Goal: Answer question/provide support: Share knowledge or assist other users

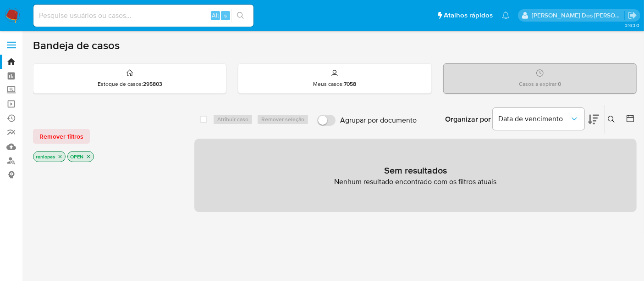
click at [157, 11] on input at bounding box center [143, 16] width 220 height 12
paste input "2422047371"
type input "2422047371"
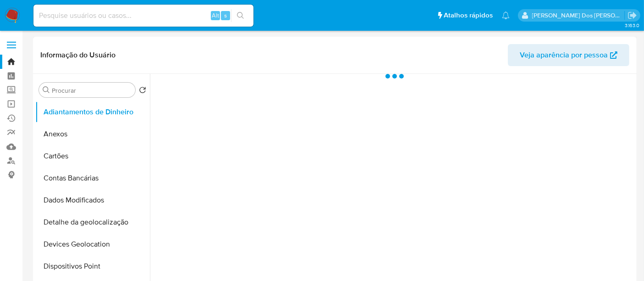
select select "10"
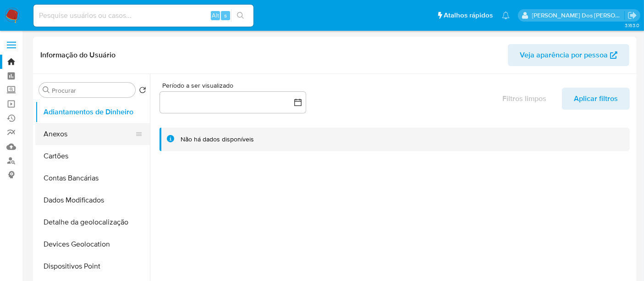
click at [61, 131] on button "Anexos" at bounding box center [88, 134] width 107 height 22
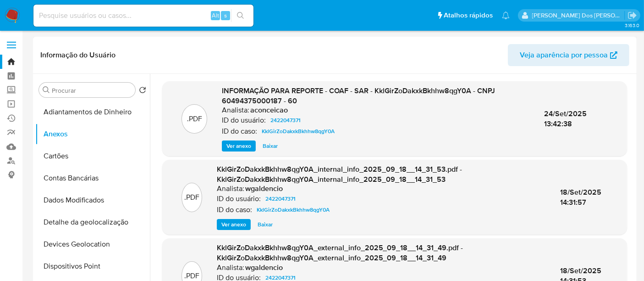
click at [240, 146] on span "Ver anexo" at bounding box center [238, 145] width 25 height 9
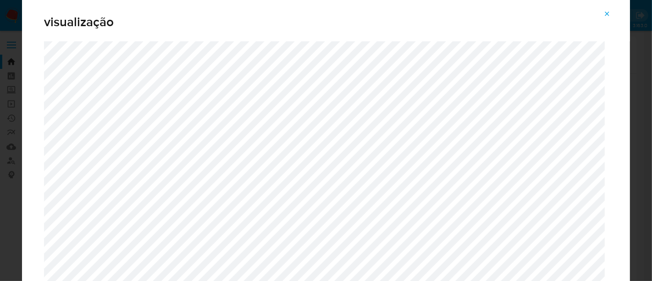
click at [608, 15] on icon "Attachment preview" at bounding box center [607, 13] width 4 height 4
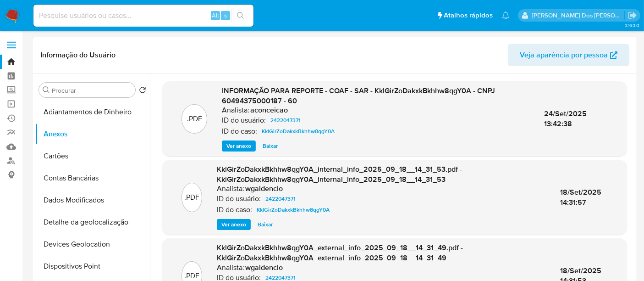
click at [12, 13] on img at bounding box center [13, 16] width 16 height 16
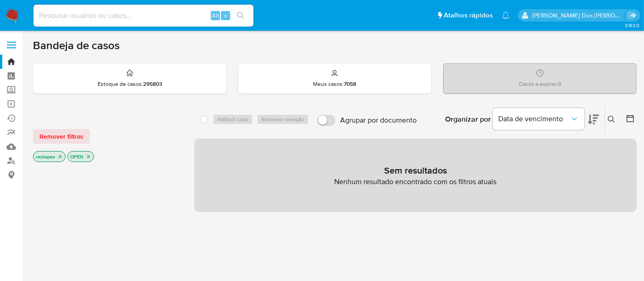
click at [113, 17] on input at bounding box center [143, 16] width 220 height 12
type input "simonelopes0610@gmail.com"
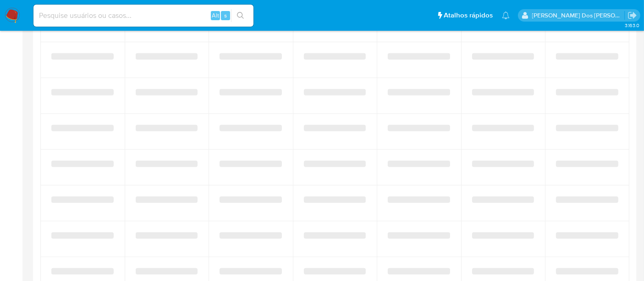
select select "10"
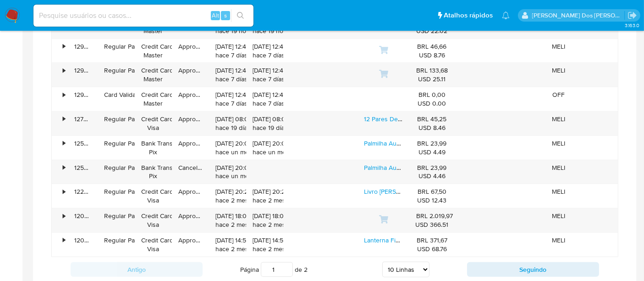
scroll to position [560, 0]
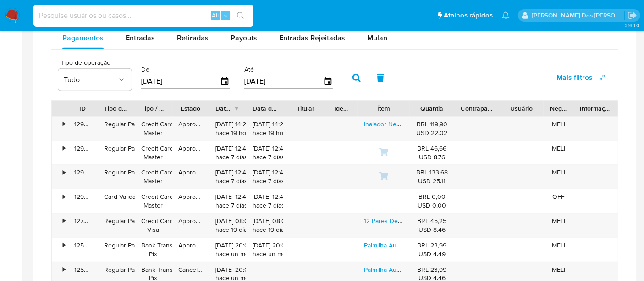
click at [99, 12] on input at bounding box center [143, 16] width 220 height 12
type input "renatolopesfilho1011@gmail.com"
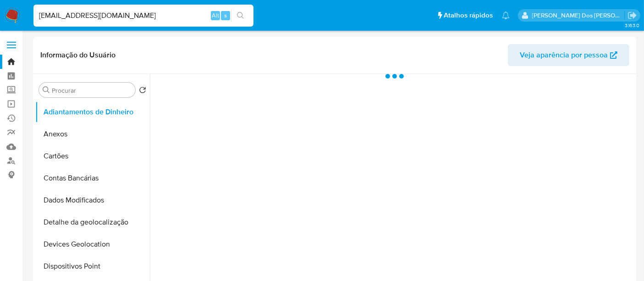
select select "10"
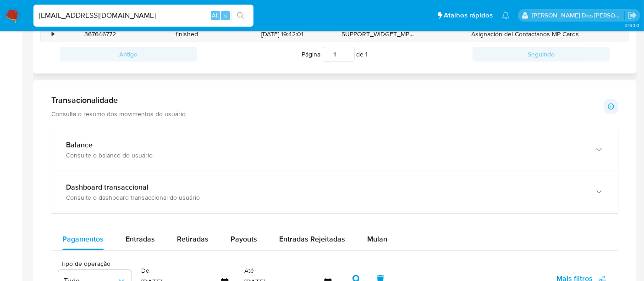
scroll to position [509, 0]
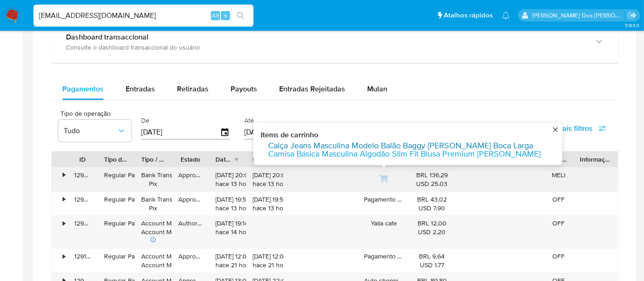
click at [380, 141] on link "Calça Jeans Masculina Modelo Balão Baggy Reta Boca Larga" at bounding box center [400, 145] width 265 height 8
click at [382, 153] on link "Camisa Básica Masculina Algodão Slim Fit Blusa Premium Lisa" at bounding box center [404, 153] width 272 height 8
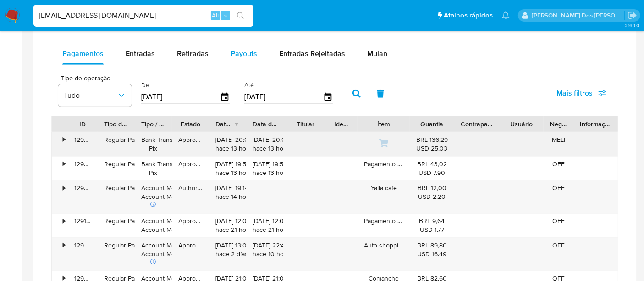
scroll to position [560, 0]
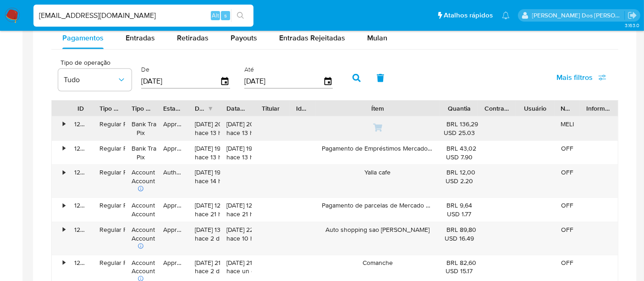
drag, startPoint x: 416, startPoint y: 108, endPoint x: 458, endPoint y: 120, distance: 43.1
click at [489, 110] on div "ID Tipo de operação Tipo / Método Estado Data de criação Data de aprovação Titu…" at bounding box center [335, 108] width 566 height 16
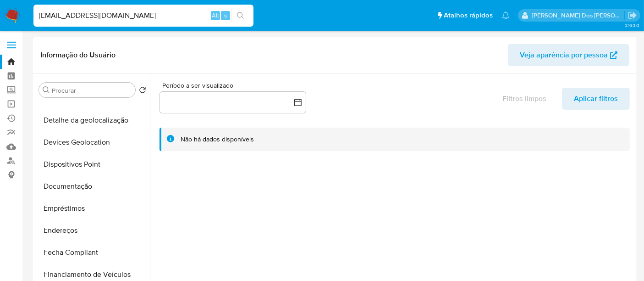
scroll to position [153, 0]
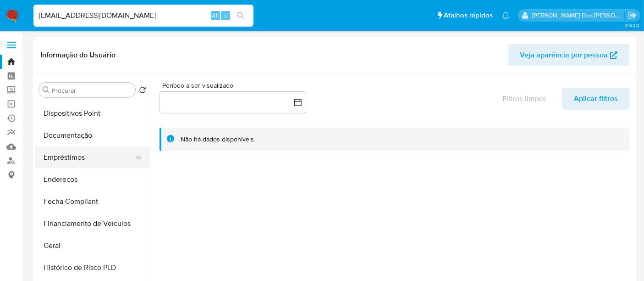
click at [78, 160] on button "Empréstimos" at bounding box center [88, 157] width 107 height 22
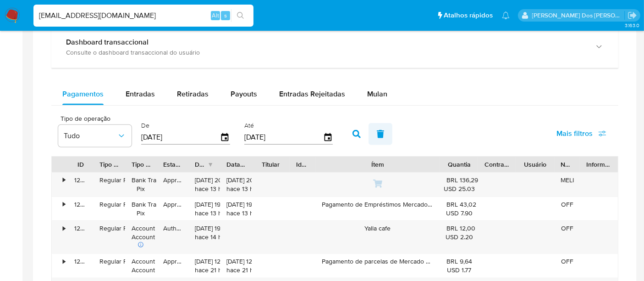
scroll to position [560, 0]
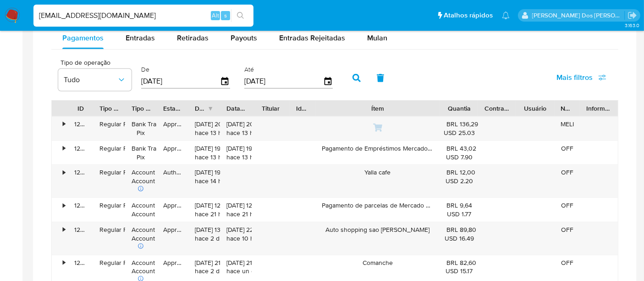
click at [116, 14] on input "renatolopesfilho1011@gmail.com" at bounding box center [143, 16] width 220 height 12
paste input "OPGFr8TXchPwLdDrs3rebHDH"
type input "OPGFr8TXchPwLdDrs3rebHDH"
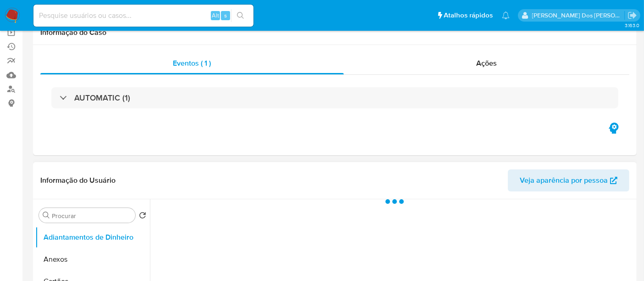
select select "10"
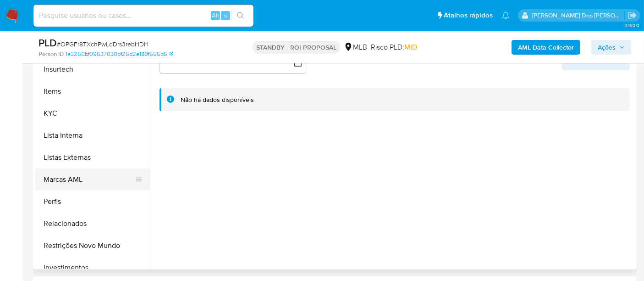
scroll to position [407, 0]
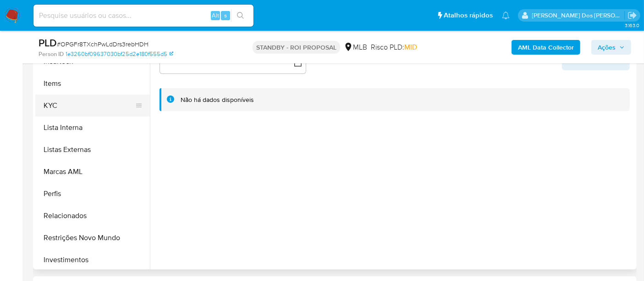
click at [51, 107] on button "KYC" at bounding box center [88, 105] width 107 height 22
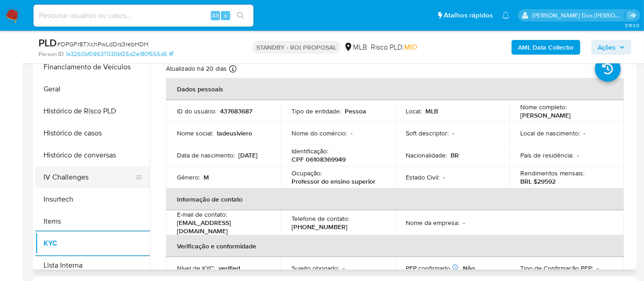
scroll to position [254, 0]
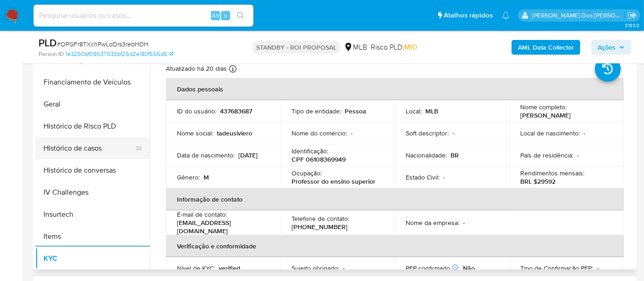
click at [75, 151] on button "Histórico de casos" at bounding box center [88, 148] width 107 height 22
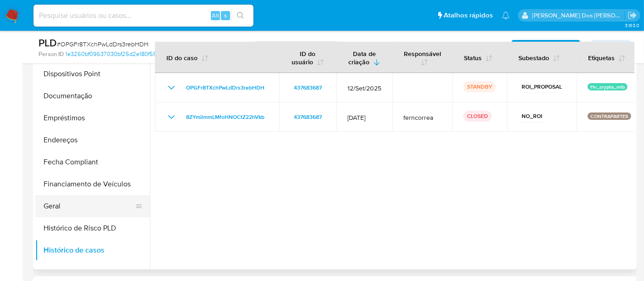
scroll to position [102, 0]
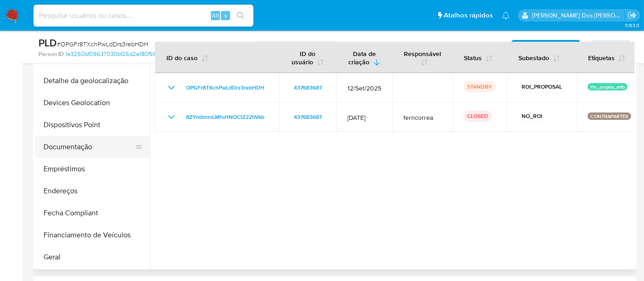
click at [81, 144] on button "Documentação" at bounding box center [88, 147] width 107 height 22
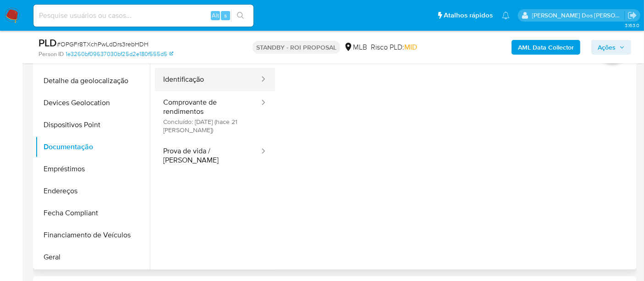
click at [189, 78] on button "Identificação" at bounding box center [207, 79] width 105 height 23
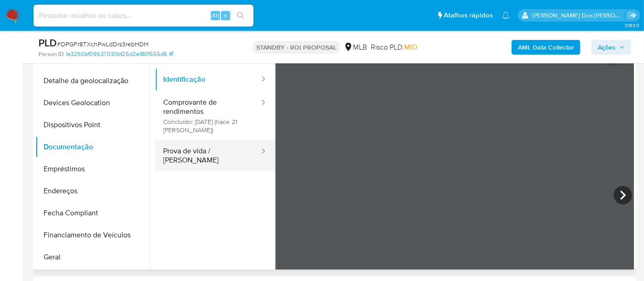
click at [208, 147] on button "Prova de vida / Selfie" at bounding box center [207, 155] width 105 height 31
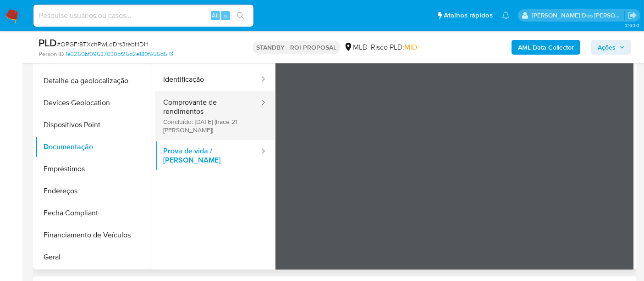
click at [194, 113] on button "Comprovante de rendimentos Concluído: 23/09/2025 (hace 21 días)" at bounding box center [207, 115] width 105 height 49
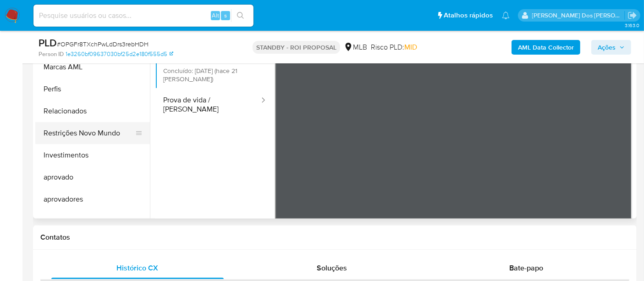
scroll to position [446, 0]
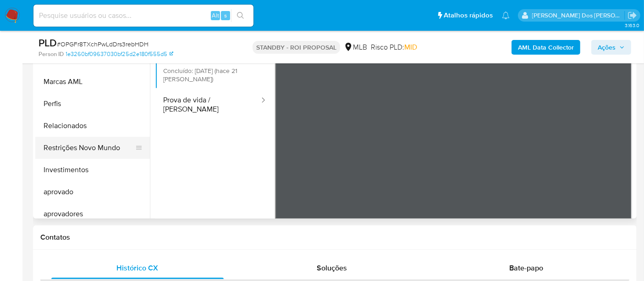
click at [99, 144] on button "Restrições Novo Mundo" at bounding box center [88, 148] width 107 height 22
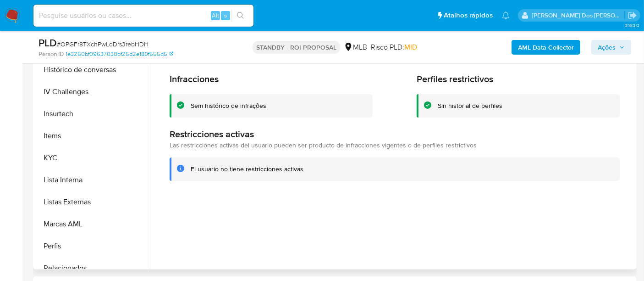
scroll to position [242, 0]
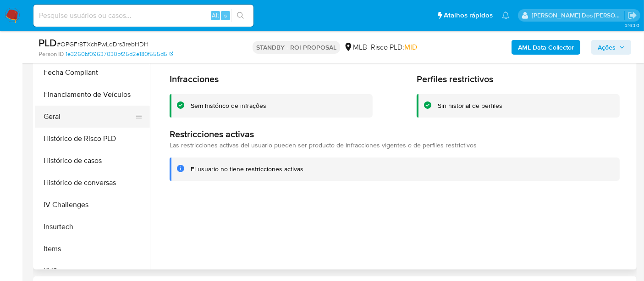
click at [51, 111] on button "Geral" at bounding box center [88, 116] width 107 height 22
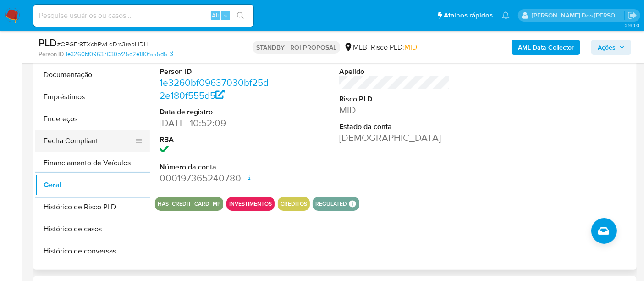
scroll to position [140, 0]
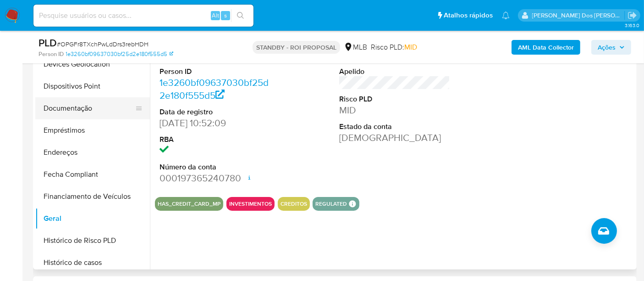
click at [75, 108] on button "Documentação" at bounding box center [88, 108] width 107 height 22
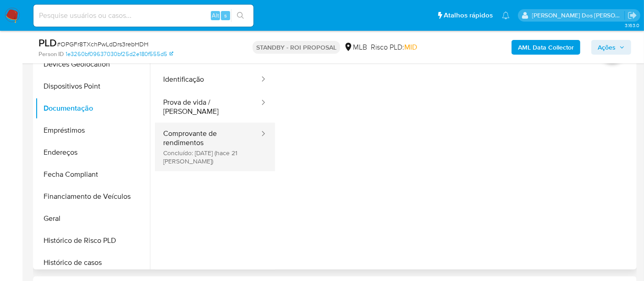
click at [182, 132] on button "Comprovante de rendimentos Concluído: 23/09/2025 (hace 21 días)" at bounding box center [207, 146] width 105 height 49
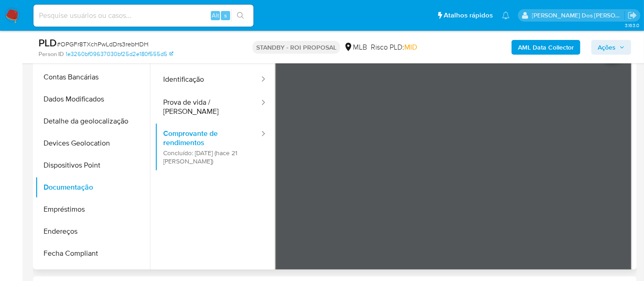
scroll to position [153, 0]
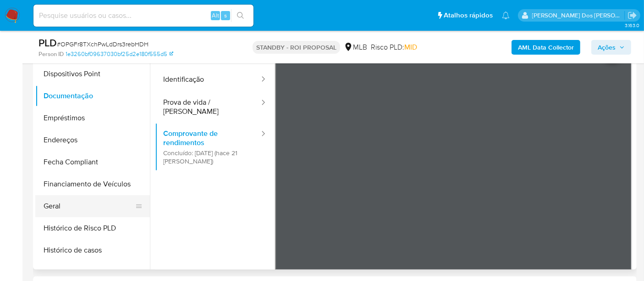
click at [55, 200] on button "Geral" at bounding box center [88, 206] width 107 height 22
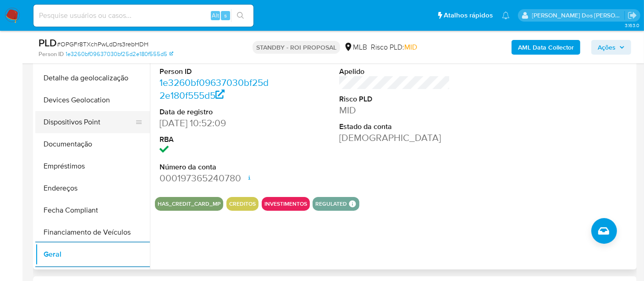
scroll to position [51, 0]
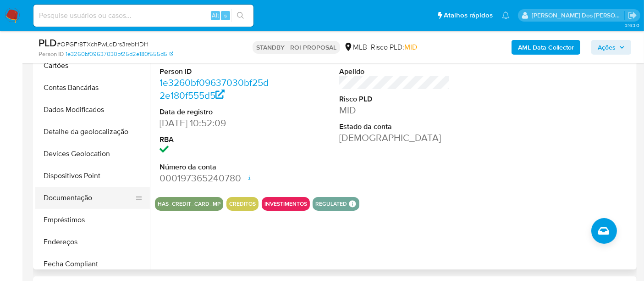
click at [73, 195] on button "Documentação" at bounding box center [88, 198] width 107 height 22
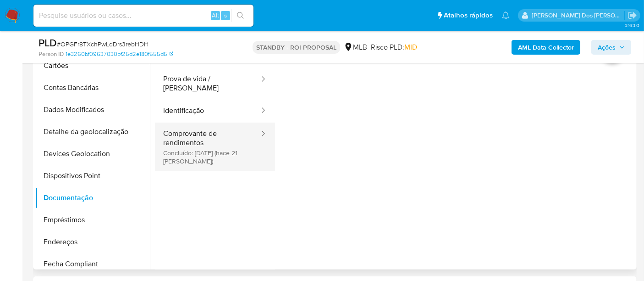
click at [203, 135] on button "Comprovante de rendimentos Concluído: 23/09/2025 (hace 21 días)" at bounding box center [207, 146] width 105 height 49
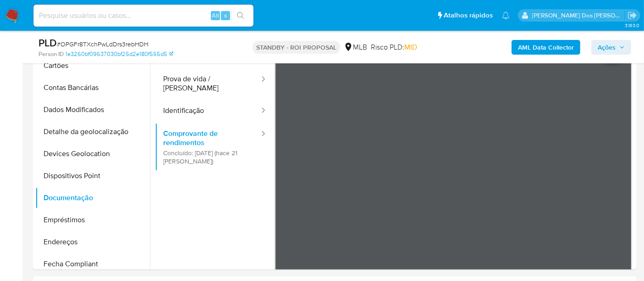
click at [99, 42] on span "# OPGFr8TXchPwLdDrs3rebHDH" at bounding box center [103, 43] width 92 height 9
copy span "OPGFr8TXchPwLdDrs3rebHDH"
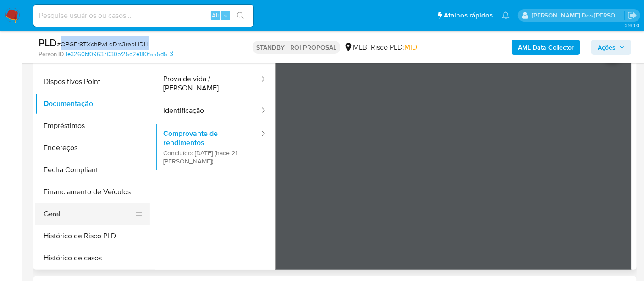
scroll to position [203, 0]
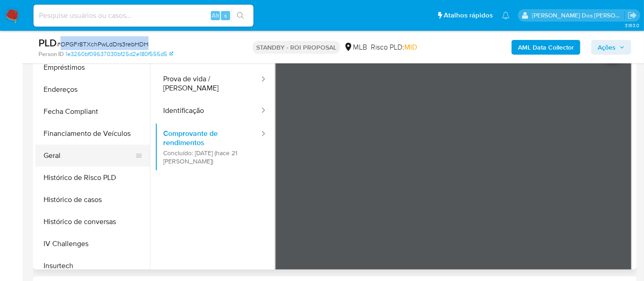
click at [55, 160] on button "Geral" at bounding box center [88, 155] width 107 height 22
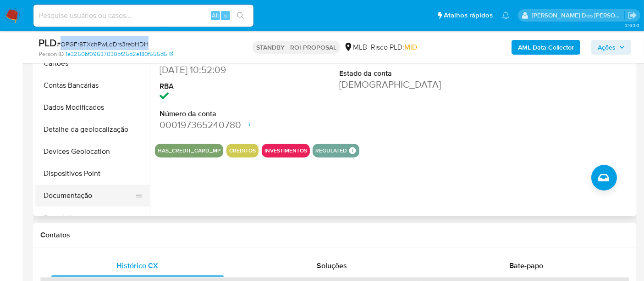
scroll to position [204, 0]
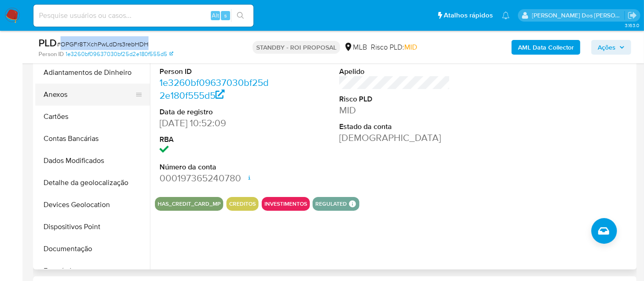
click at [52, 92] on button "Anexos" at bounding box center [88, 94] width 107 height 22
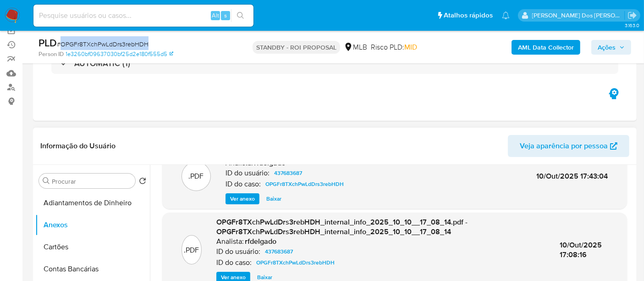
scroll to position [51, 0]
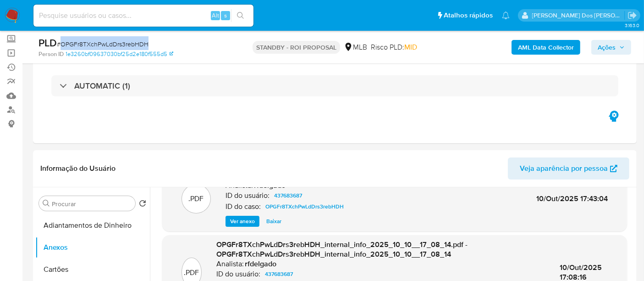
click at [604, 44] on span "Ações" at bounding box center [607, 47] width 18 height 15
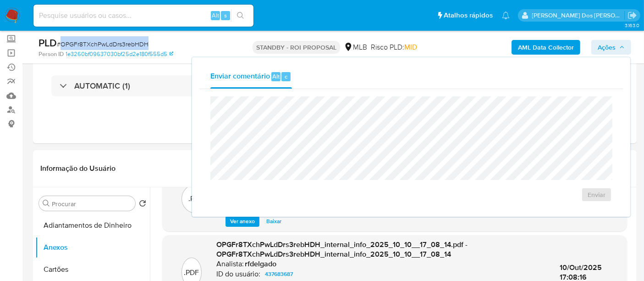
click at [110, 44] on span "# OPGFr8TXchPwLdDrs3rebHDH" at bounding box center [103, 43] width 92 height 9
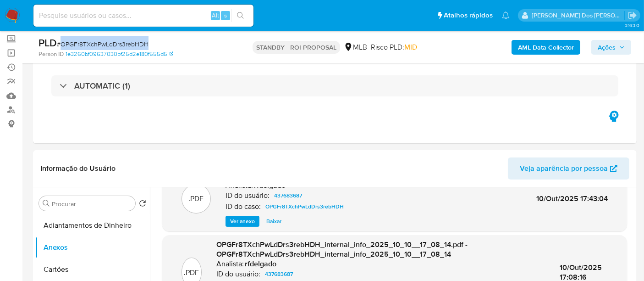
click at [109, 44] on span "# OPGFr8TXchPwLdDrs3rebHDH" at bounding box center [103, 43] width 92 height 9
click at [10, 16] on img at bounding box center [13, 16] width 16 height 16
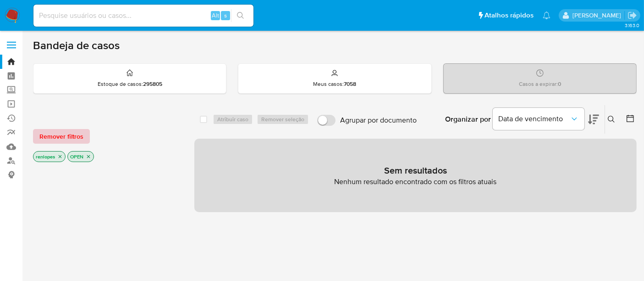
click at [51, 137] on span "Remover filtros" at bounding box center [61, 136] width 44 height 13
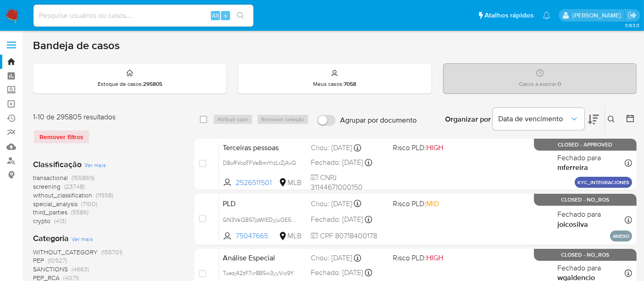
click at [610, 118] on icon at bounding box center [611, 119] width 7 height 7
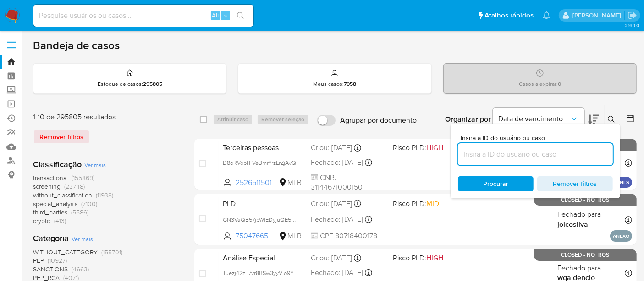
click at [490, 155] on input at bounding box center [535, 154] width 155 height 12
type input "OPGFr8TXchPwLdDrs3rebHDH"
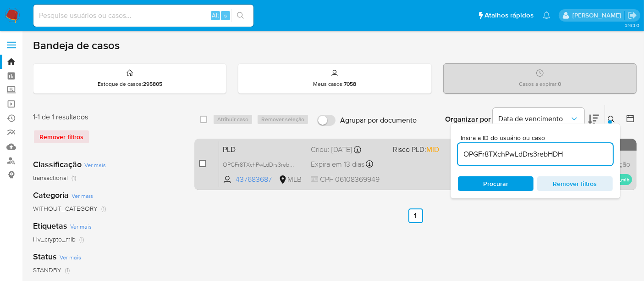
click at [202, 164] on input "checkbox" at bounding box center [202, 163] width 7 height 7
checkbox input "true"
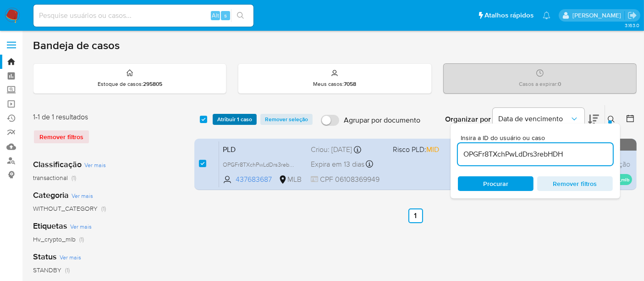
click at [225, 124] on span "Atribuir 1 caso" at bounding box center [234, 119] width 35 height 9
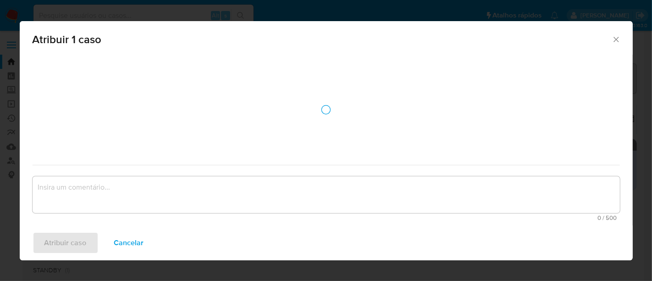
click at [225, 119] on div "assign-modal" at bounding box center [326, 110] width 587 height 110
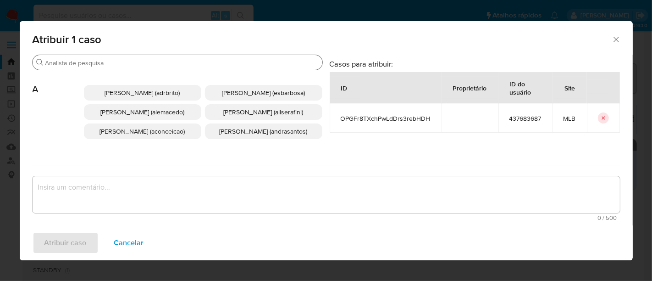
click at [213, 59] on input "Buscar" at bounding box center [181, 63] width 273 height 8
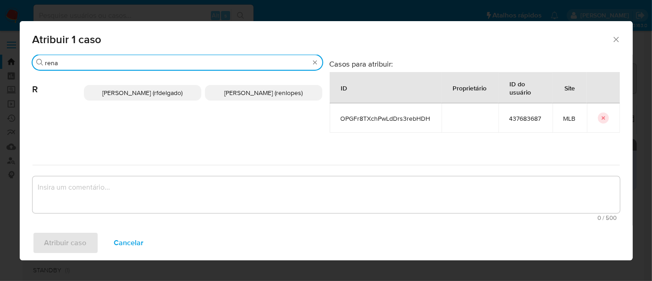
type input "rena"
click at [229, 90] on span "Renato Lopes Dos Santos (renlopes)" at bounding box center [263, 92] width 78 height 9
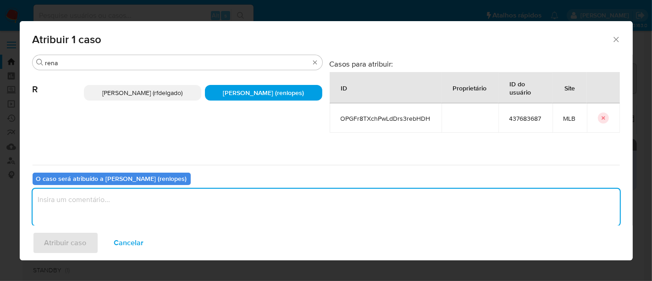
click at [149, 204] on textarea "assign-modal" at bounding box center [326, 206] width 587 height 37
type textarea "."
click at [58, 237] on span "Atribuir caso" at bounding box center [65, 242] width 42 height 20
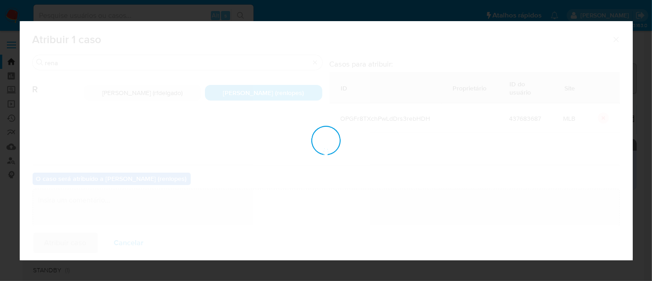
checkbox input "false"
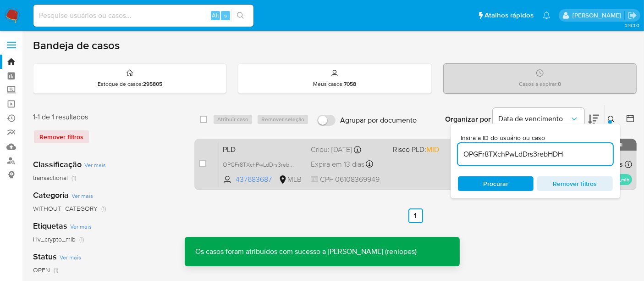
click at [329, 159] on span "Expira em 13 dias" at bounding box center [338, 164] width 54 height 10
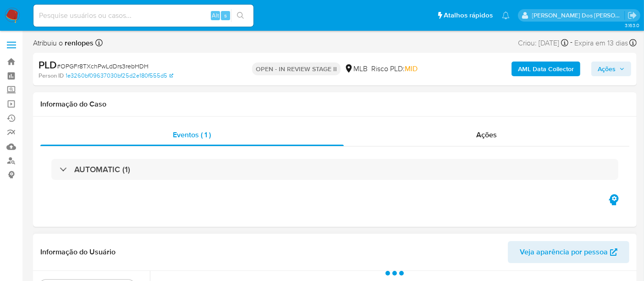
select select "10"
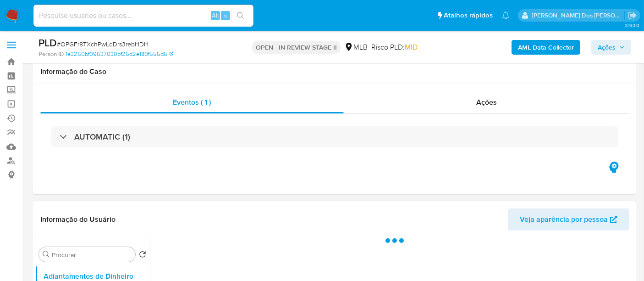
scroll to position [102, 0]
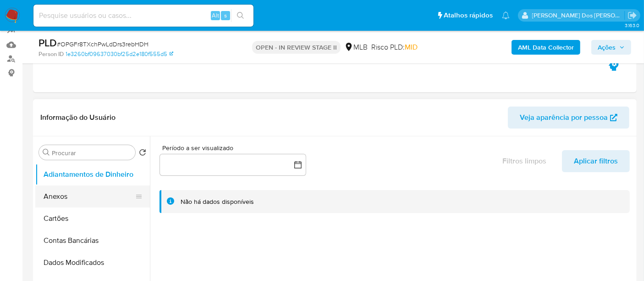
click at [58, 197] on button "Anexos" at bounding box center [88, 196] width 107 height 22
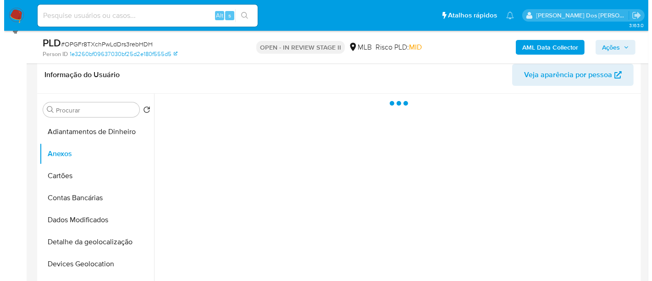
scroll to position [204, 0]
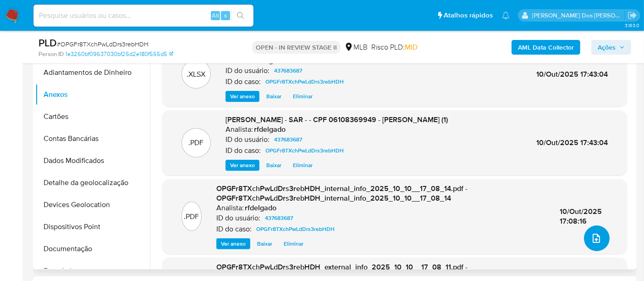
click at [593, 239] on icon "upload-file" at bounding box center [596, 237] width 11 height 11
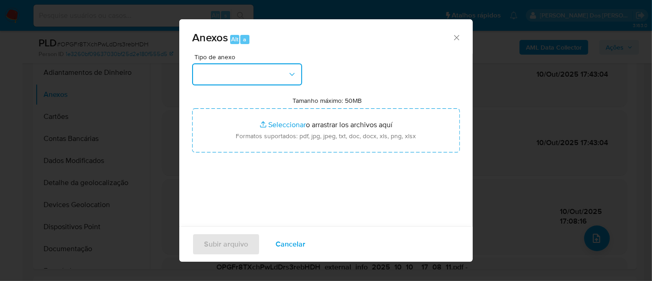
click at [290, 75] on icon "button" at bounding box center [291, 74] width 9 height 9
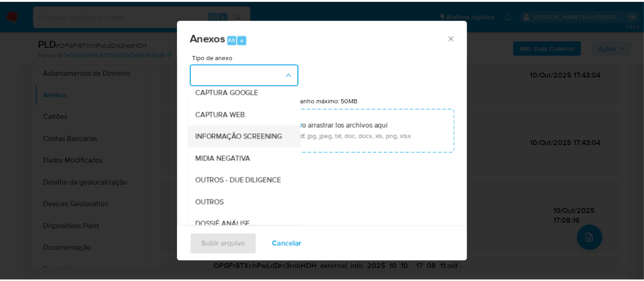
scroll to position [102, 0]
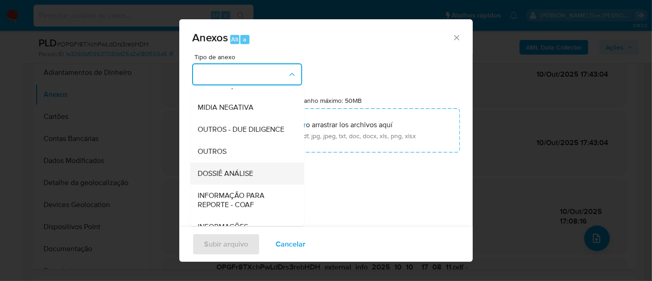
click at [237, 178] on span "DOSSIÊ ANÁLISE" at bounding box center [225, 173] width 55 height 9
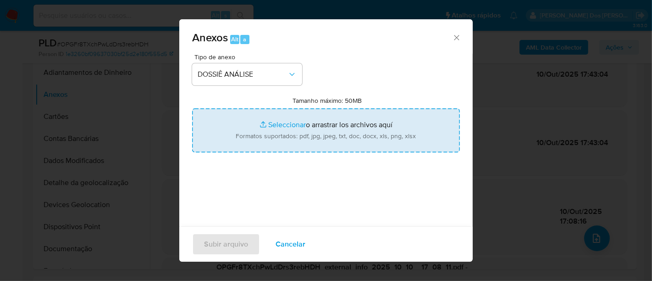
click at [273, 126] on input "Tamanho máximo: 50MB Seleccionar archivos" at bounding box center [326, 130] width 268 height 44
type input "C:\fakepath\SAR - - CPF 06108369949 - TADEU ANTONIO SIVIERO (2).pdf"
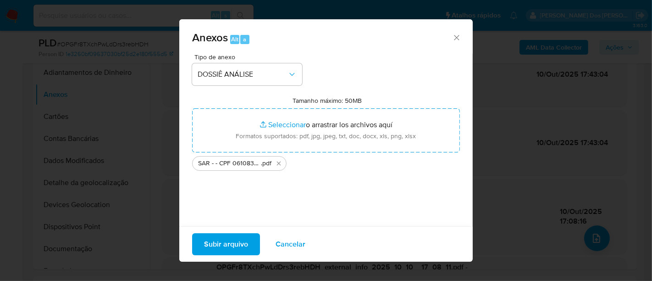
click at [228, 239] on span "Subir arquivo" at bounding box center [226, 244] width 44 height 20
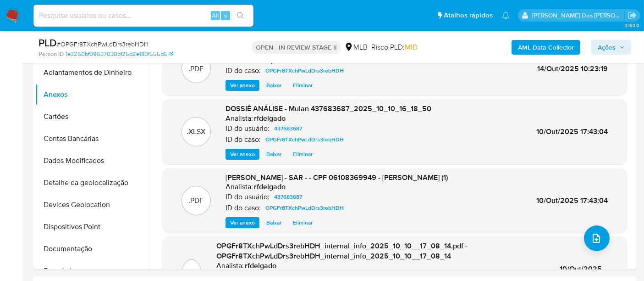
click at [612, 46] on span "Ações" at bounding box center [607, 47] width 18 height 15
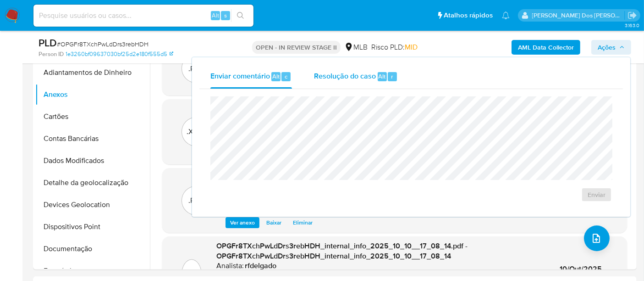
click at [356, 74] on span "Resolução do caso" at bounding box center [345, 76] width 62 height 11
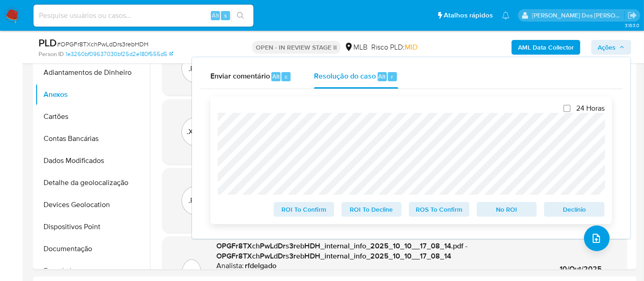
click at [506, 214] on span "No ROI" at bounding box center [507, 209] width 48 height 13
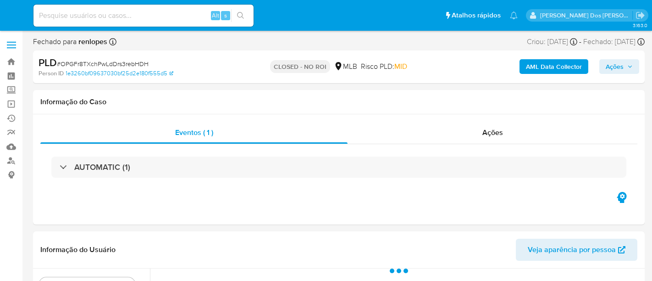
select select "10"
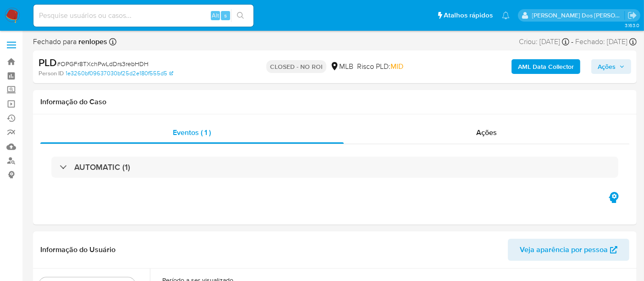
click at [10, 14] on img at bounding box center [13, 16] width 16 height 16
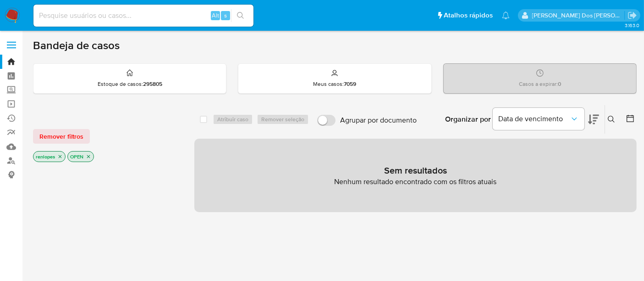
click at [11, 14] on img at bounding box center [13, 16] width 16 height 16
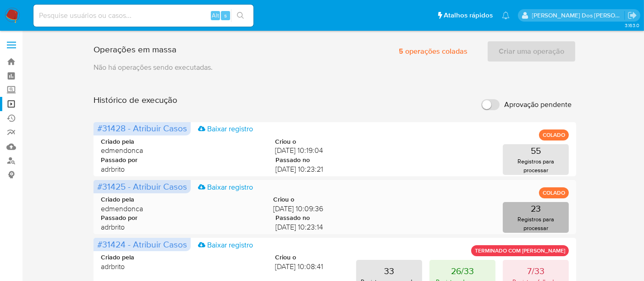
click at [536, 211] on p "23" at bounding box center [536, 208] width 10 height 13
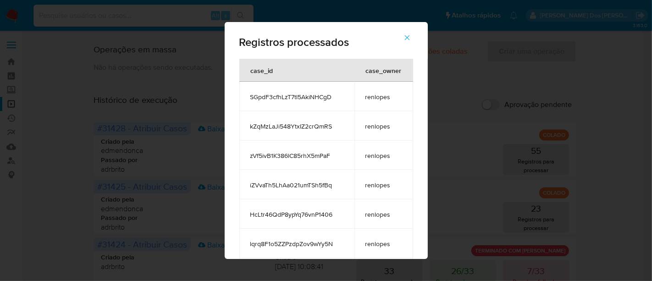
click at [411, 37] on icon "button" at bounding box center [407, 37] width 8 height 8
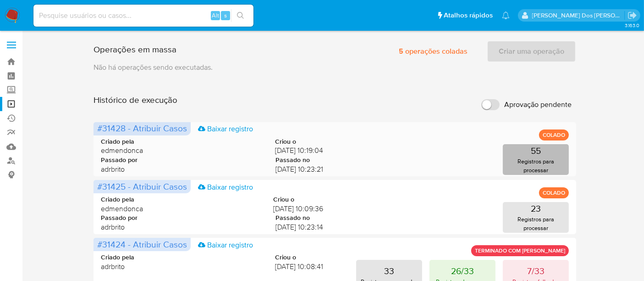
click at [538, 153] on p "55" at bounding box center [536, 150] width 10 height 13
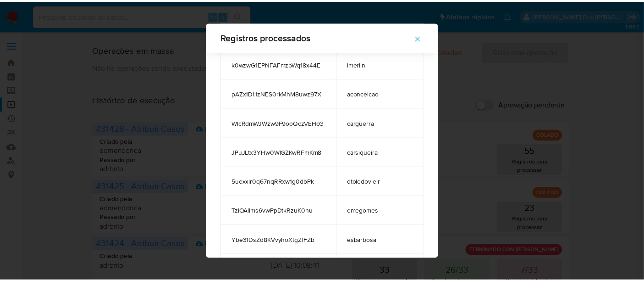
scroll to position [807, 0]
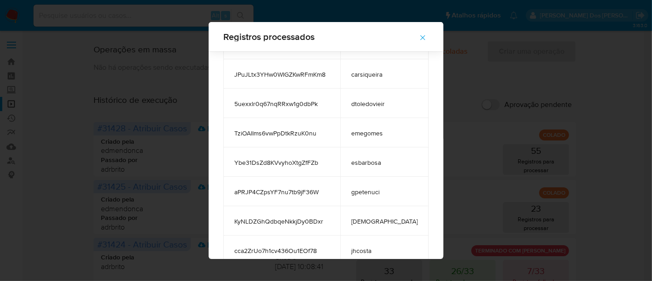
click at [419, 39] on icon "button" at bounding box center [423, 37] width 8 height 8
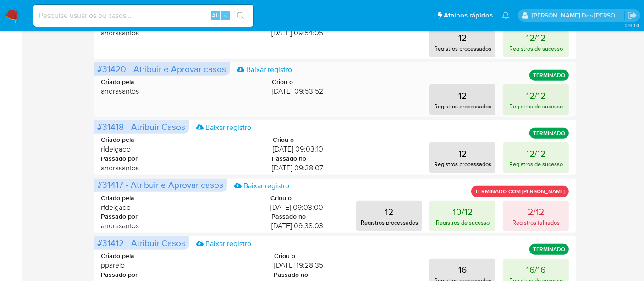
scroll to position [458, 0]
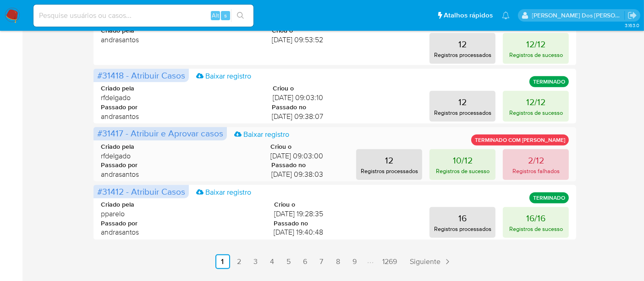
click at [551, 163] on button "2/12 Registros falhados" at bounding box center [536, 164] width 66 height 31
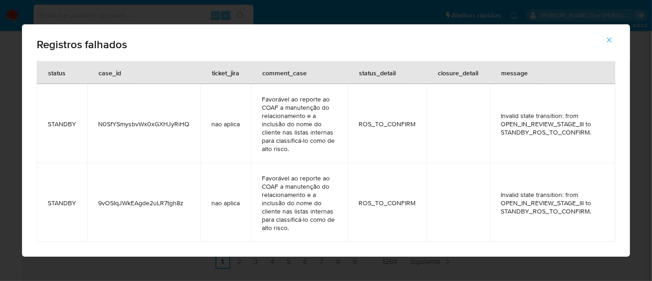
click at [613, 40] on icon "button" at bounding box center [609, 40] width 8 height 8
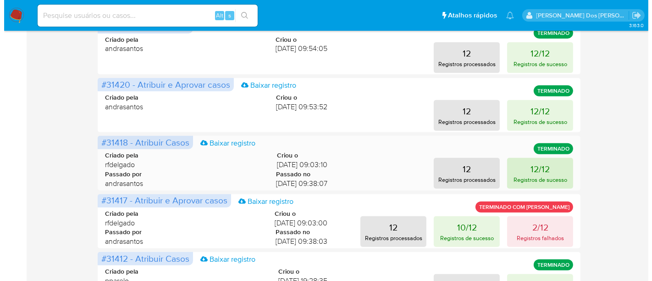
scroll to position [407, 0]
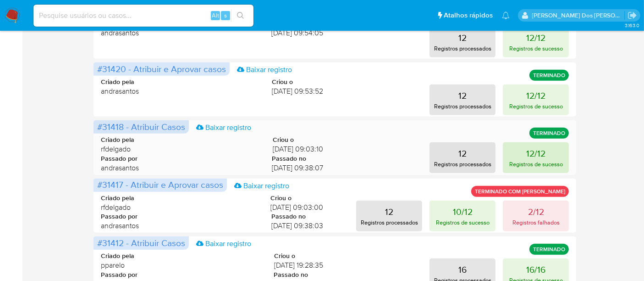
click at [533, 152] on p "12/12" at bounding box center [535, 153] width 19 height 13
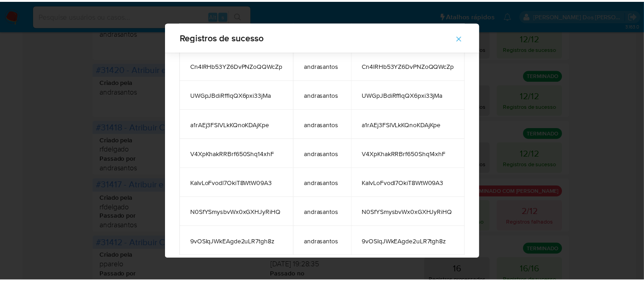
scroll to position [182, 0]
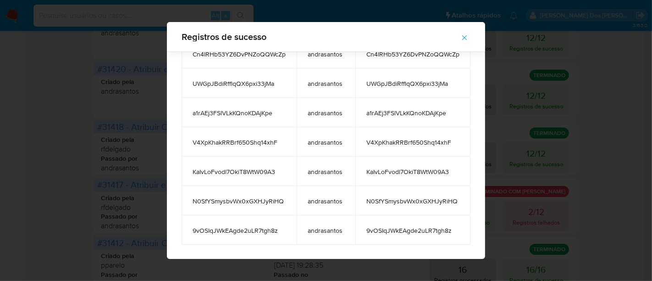
click at [468, 39] on icon "button" at bounding box center [464, 37] width 8 height 8
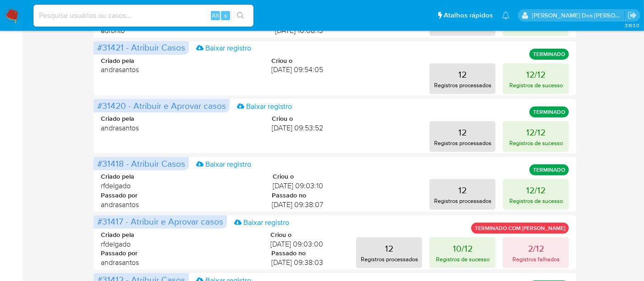
scroll to position [356, 0]
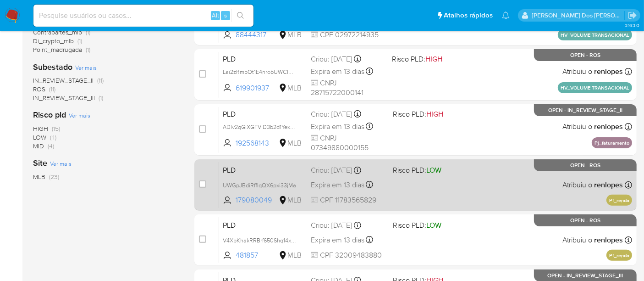
scroll to position [305, 0]
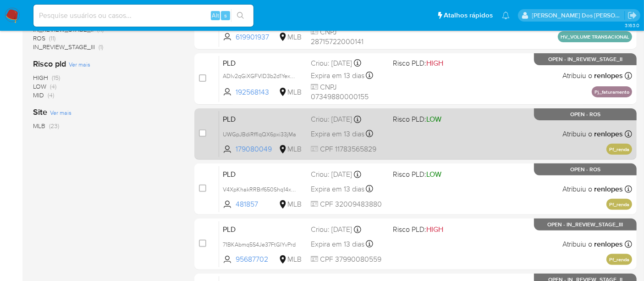
click at [345, 130] on span "Expira em 13 dias" at bounding box center [338, 134] width 54 height 10
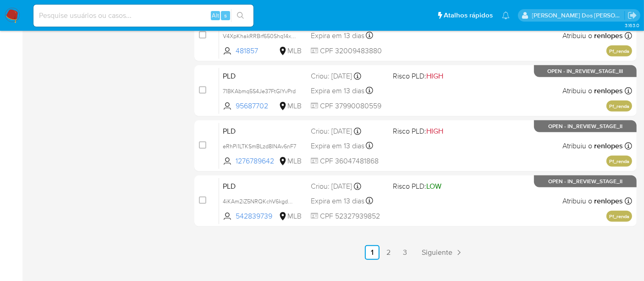
scroll to position [475, 0]
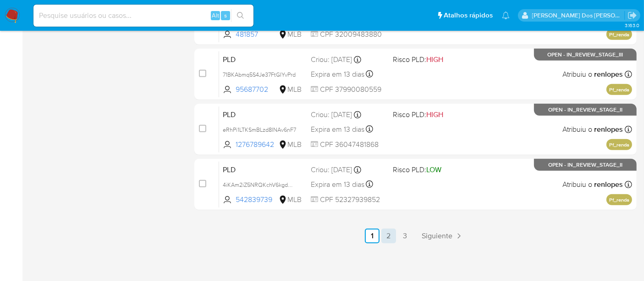
click at [388, 234] on link "2" at bounding box center [388, 235] width 15 height 15
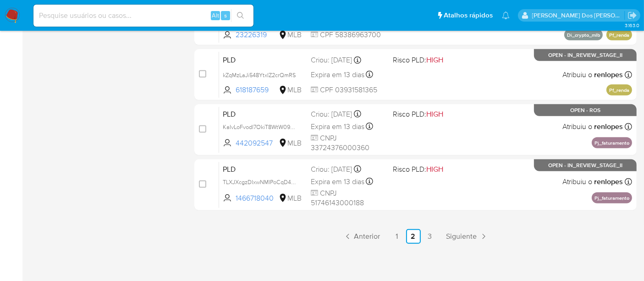
scroll to position [475, 0]
click at [426, 232] on link "3" at bounding box center [430, 235] width 15 height 15
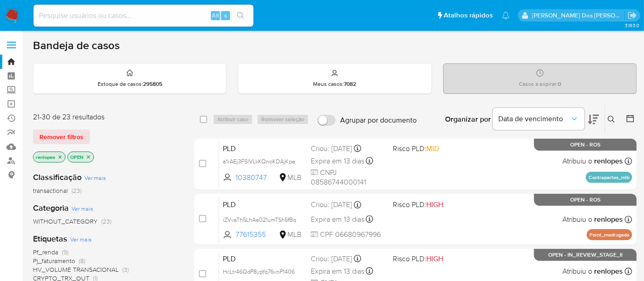
scroll to position [102, 0]
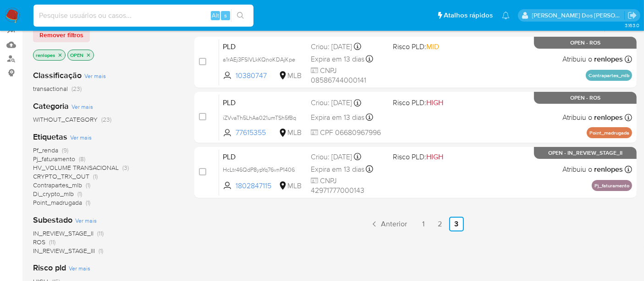
click at [131, 18] on input at bounding box center [143, 16] width 220 height 12
paste input "1QRFTSSi8LSaFN3gNDX6YXte"
type input "1QRFTSSi8LSaFN3gNDX6YXte"
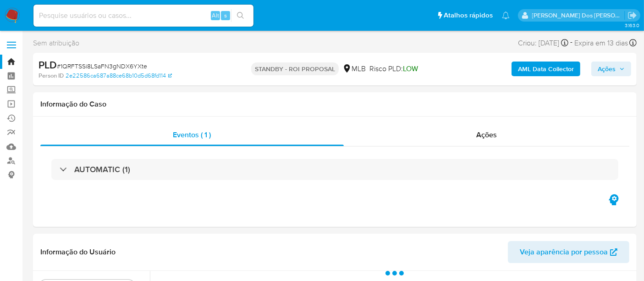
select select "10"
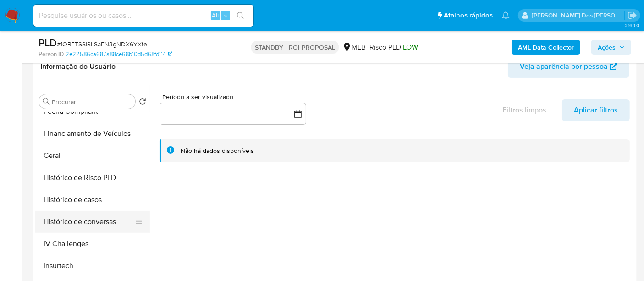
scroll to position [305, 0]
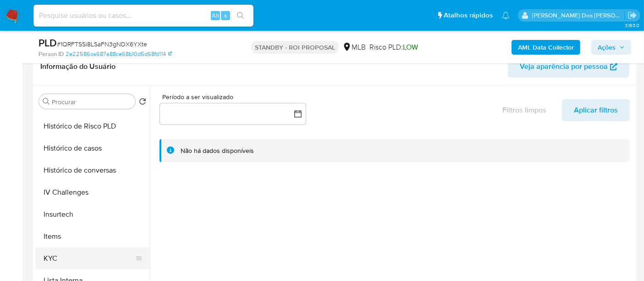
click at [52, 254] on button "KYC" at bounding box center [88, 258] width 107 height 22
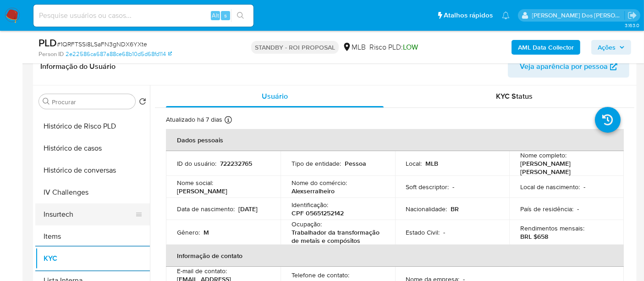
scroll to position [254, 0]
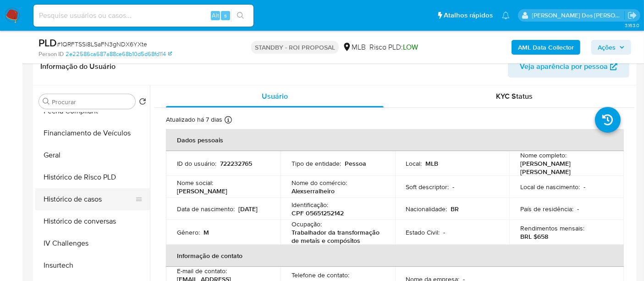
click at [93, 201] on button "Histórico de casos" at bounding box center [88, 199] width 107 height 22
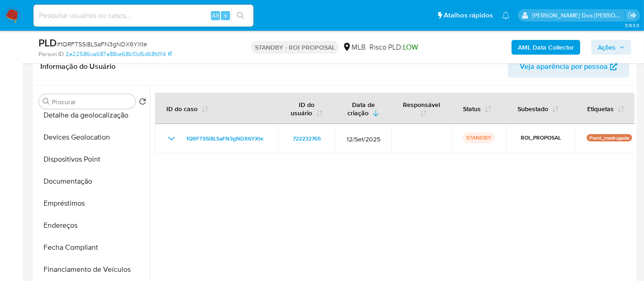
scroll to position [102, 0]
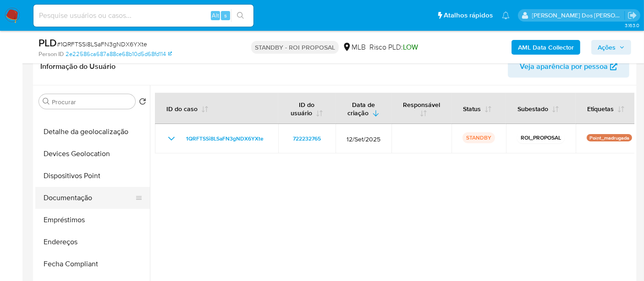
click at [79, 197] on button "Documentação" at bounding box center [88, 198] width 107 height 22
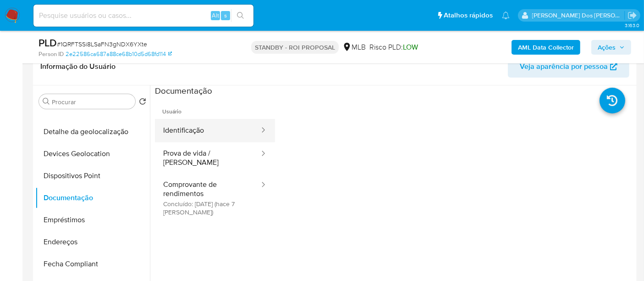
click at [193, 134] on button "Identificação" at bounding box center [207, 130] width 105 height 23
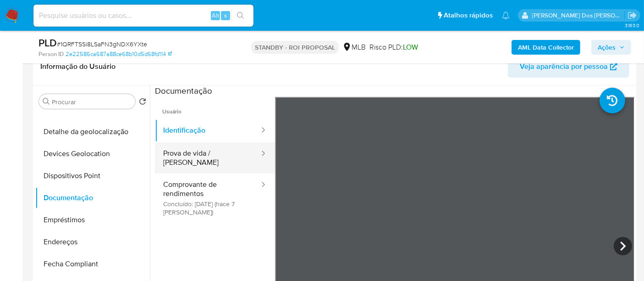
click at [202, 156] on button "Prova de vida / Selfie" at bounding box center [207, 157] width 105 height 31
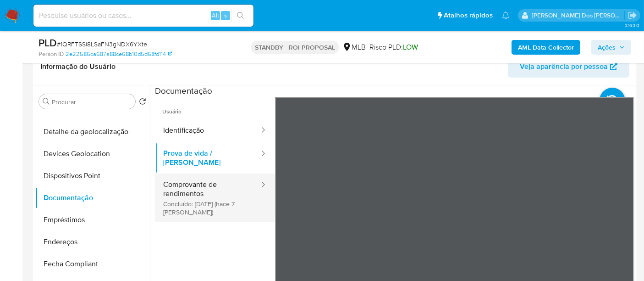
click at [181, 180] on button "Comprovante de rendimentos Concluído: 07/10/2025 (hace 7 días)" at bounding box center [207, 197] width 105 height 49
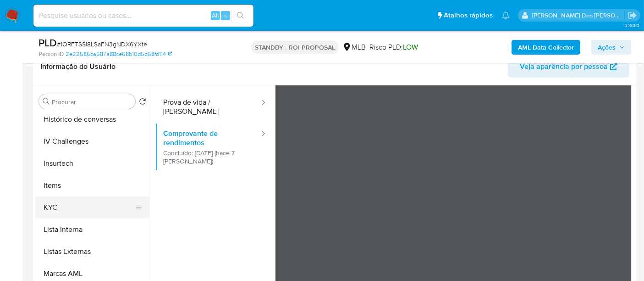
scroll to position [458, 0]
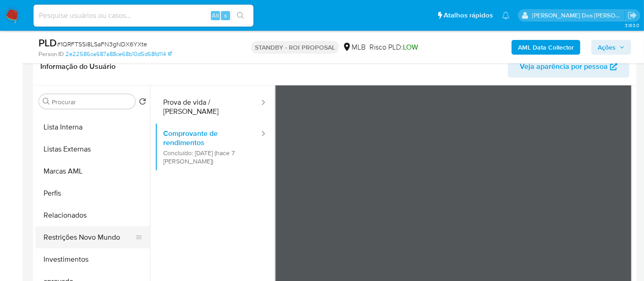
click at [94, 239] on button "Restrições Novo Mundo" at bounding box center [88, 237] width 107 height 22
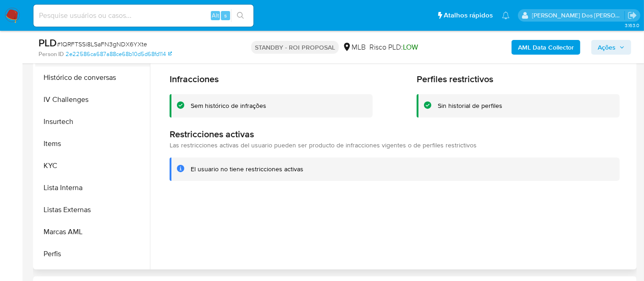
scroll to position [254, 0]
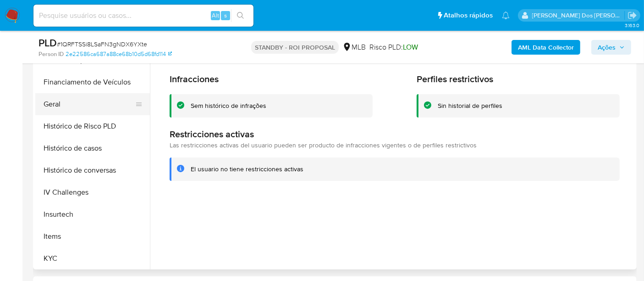
click at [54, 108] on button "Geral" at bounding box center [88, 104] width 107 height 22
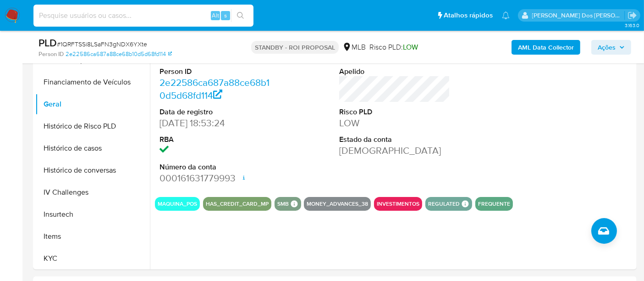
click at [143, 16] on input at bounding box center [143, 16] width 220 height 12
paste input "Kb3FvQeXDagXnivBSME3dxXy"
type input "Kb3FvQeXDagXnivBSME3dxXy"
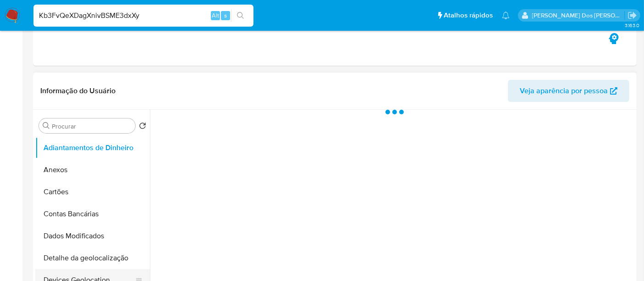
select select "10"
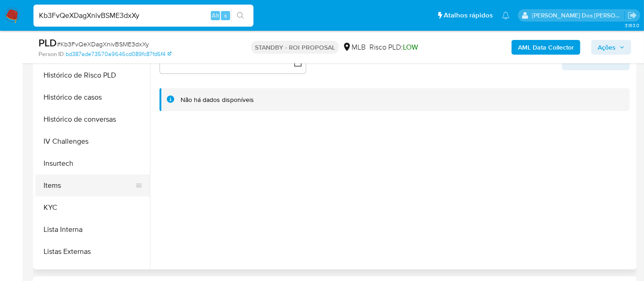
scroll to position [356, 0]
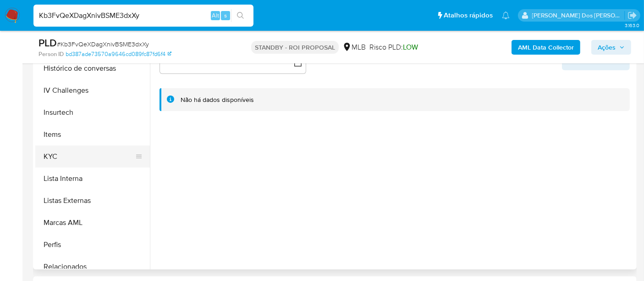
click at [56, 162] on button "KYC" at bounding box center [88, 156] width 107 height 22
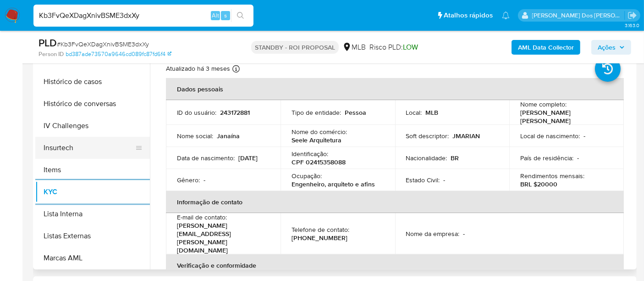
scroll to position [305, 0]
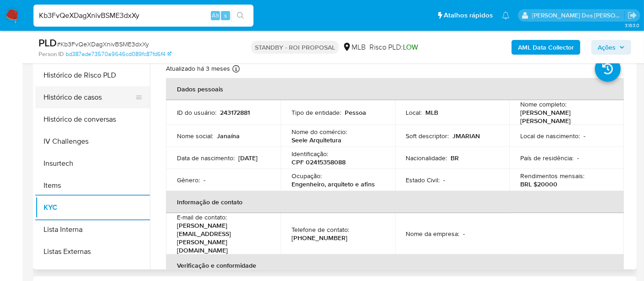
click at [82, 101] on button "Histórico de casos" at bounding box center [88, 97] width 107 height 22
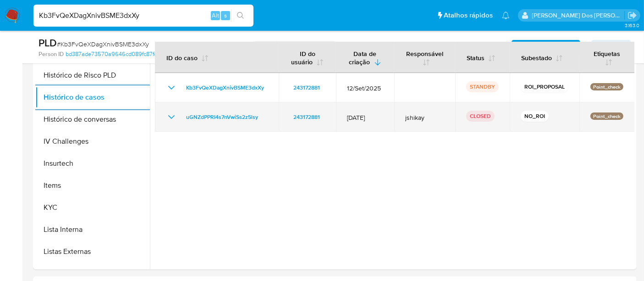
click at [169, 113] on icon "Mostrar/Ocultar" at bounding box center [171, 116] width 11 height 11
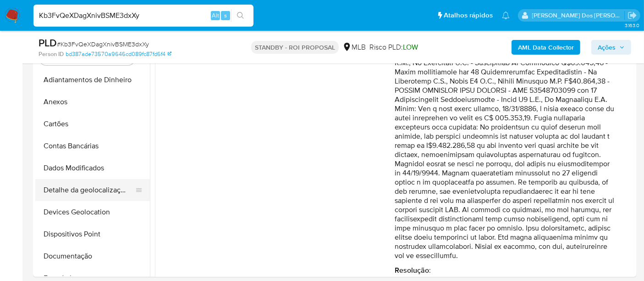
scroll to position [102, 0]
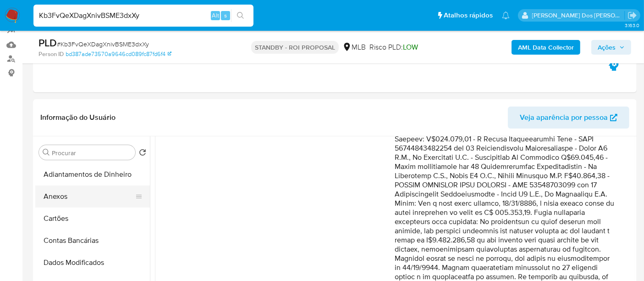
click at [60, 195] on button "Anexos" at bounding box center [88, 196] width 107 height 22
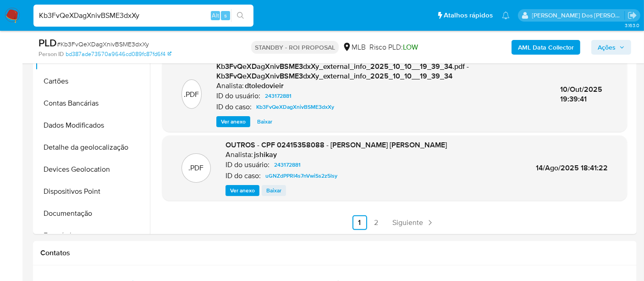
scroll to position [254, 0]
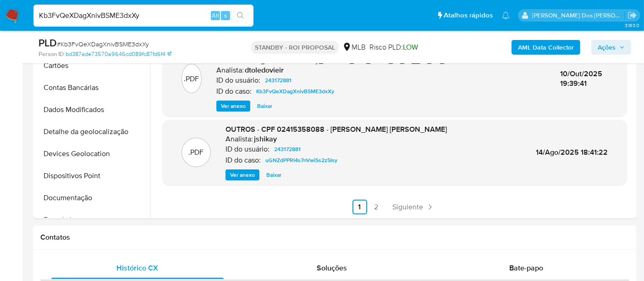
click at [241, 173] on span "Ver anexo" at bounding box center [242, 174] width 25 height 9
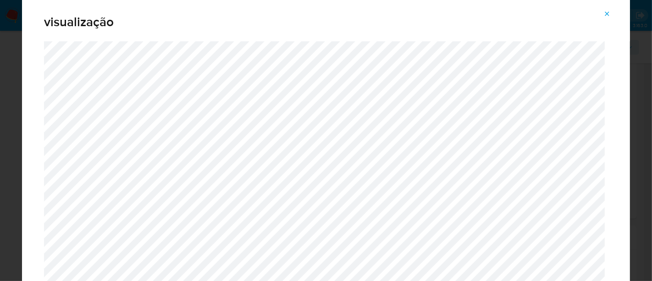
click at [605, 15] on icon "Attachment preview" at bounding box center [606, 13] width 7 height 7
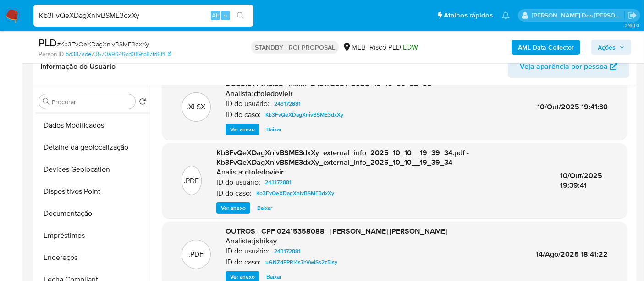
scroll to position [102, 0]
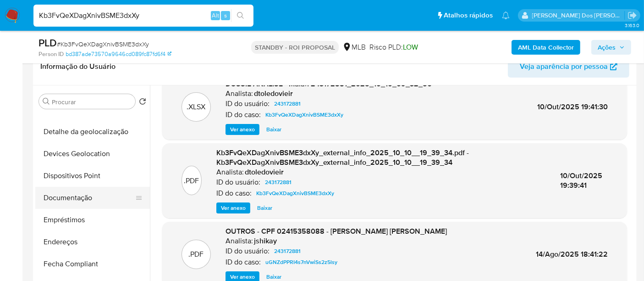
click at [74, 199] on button "Documentação" at bounding box center [88, 198] width 107 height 22
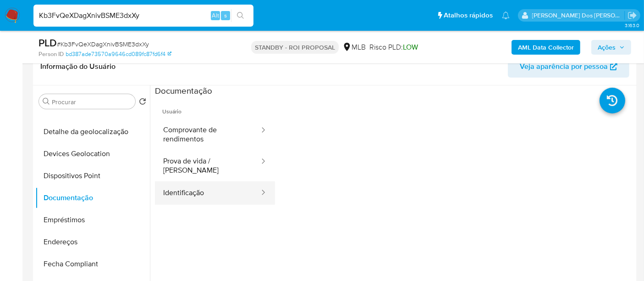
click at [198, 184] on button "Identificação" at bounding box center [207, 192] width 105 height 23
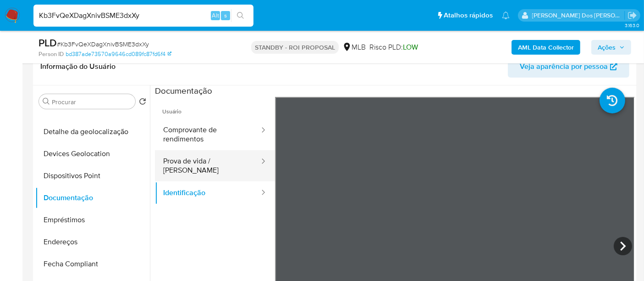
click at [220, 163] on button "Prova de vida / Selfie" at bounding box center [207, 165] width 105 height 31
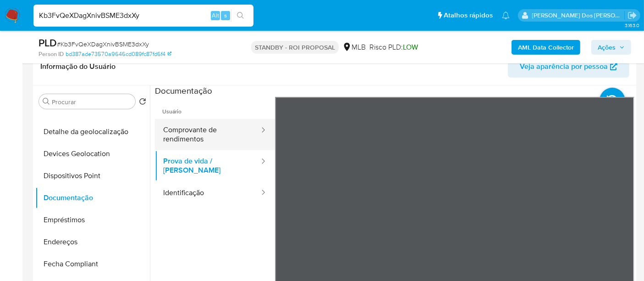
click at [193, 133] on button "Comprovante de rendimentos" at bounding box center [207, 134] width 105 height 31
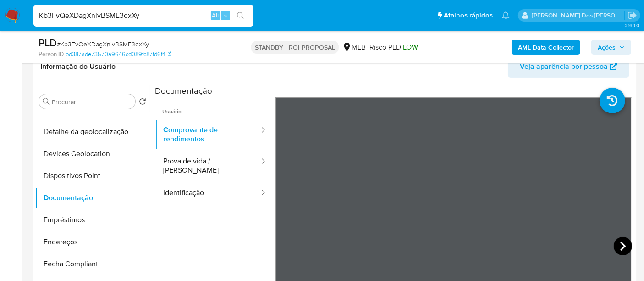
click at [615, 243] on icon at bounding box center [623, 246] width 18 height 18
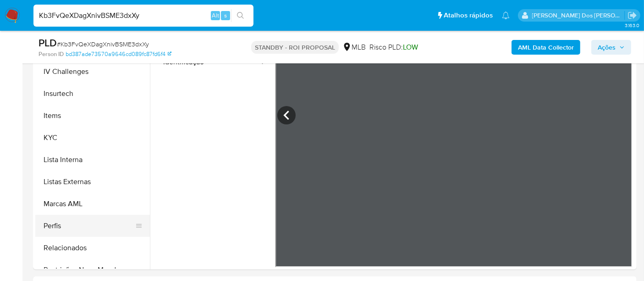
scroll to position [407, 0]
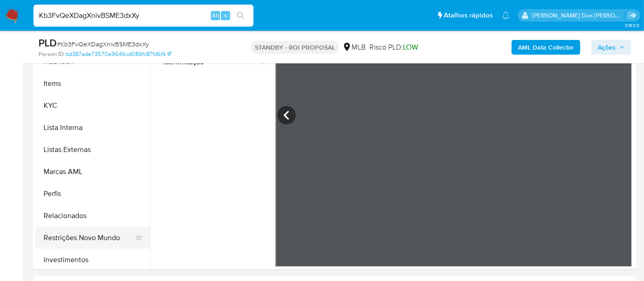
click at [95, 235] on button "Restrições Novo Mundo" at bounding box center [88, 237] width 107 height 22
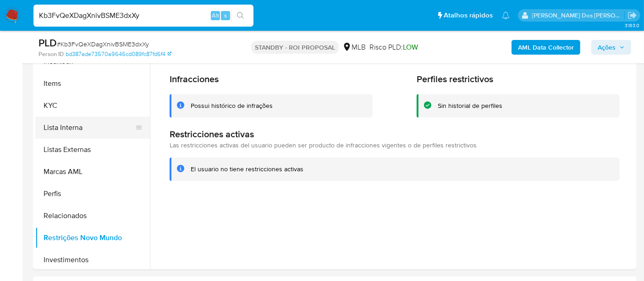
scroll to position [204, 0]
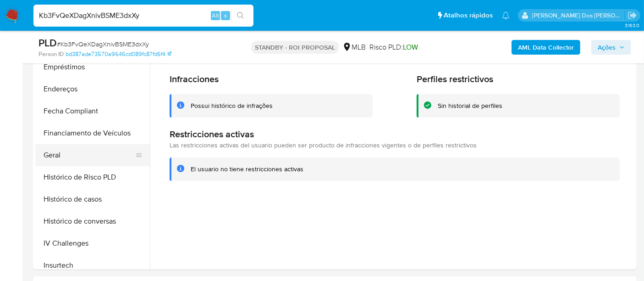
click at [59, 159] on button "Geral" at bounding box center [88, 155] width 107 height 22
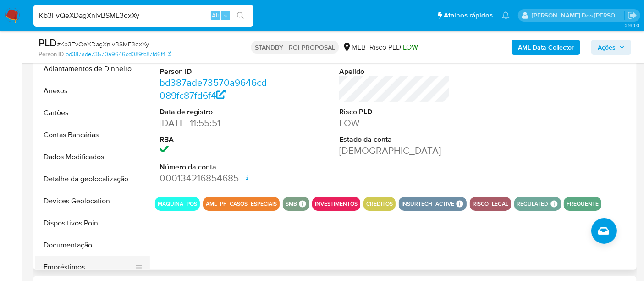
scroll to position [0, 0]
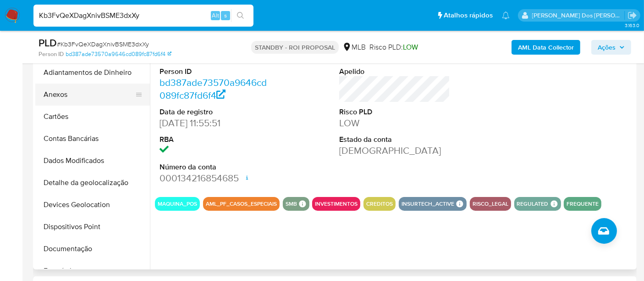
click at [61, 97] on button "Anexos" at bounding box center [88, 94] width 107 height 22
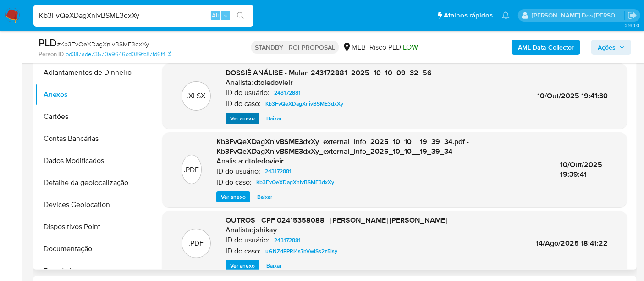
scroll to position [87, 0]
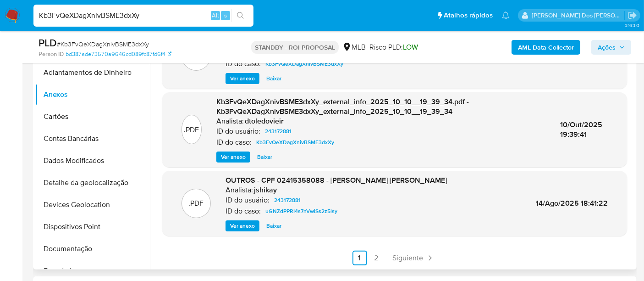
click at [233, 223] on span "Ver anexo" at bounding box center [242, 225] width 25 height 9
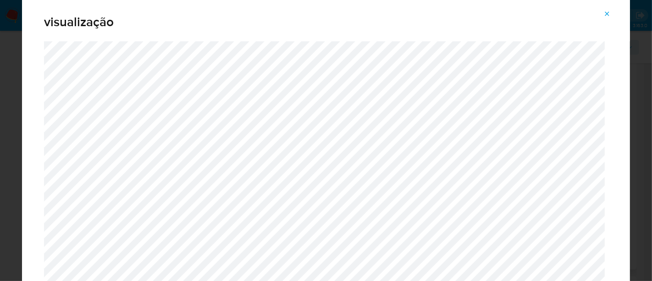
click at [606, 15] on icon "Attachment preview" at bounding box center [607, 13] width 4 height 4
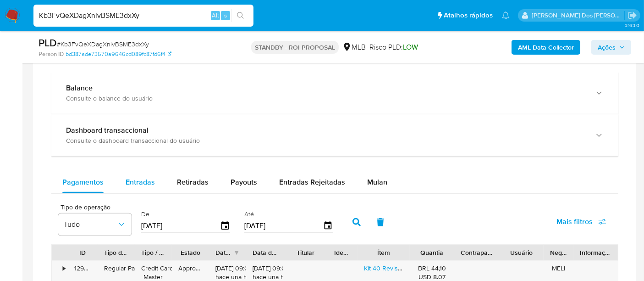
click at [141, 181] on span "Entradas" at bounding box center [140, 181] width 29 height 11
select select "10"
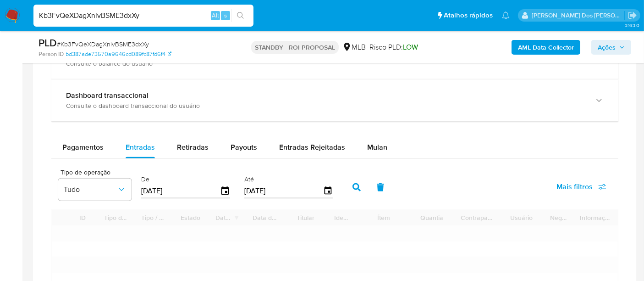
scroll to position [662, 0]
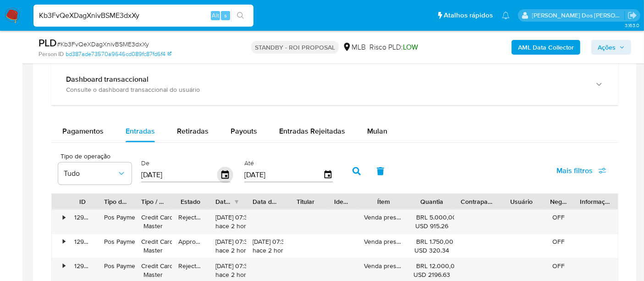
click at [222, 171] on icon "button" at bounding box center [225, 175] width 16 height 16
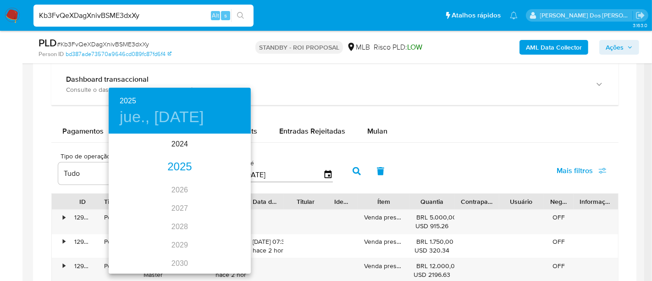
click at [183, 170] on div "2025" at bounding box center [180, 167] width 142 height 18
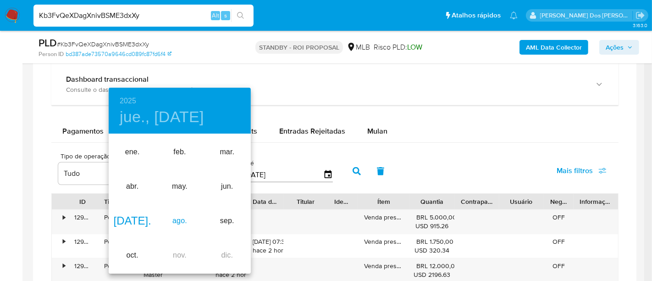
click at [179, 222] on div "ago." at bounding box center [179, 221] width 47 height 34
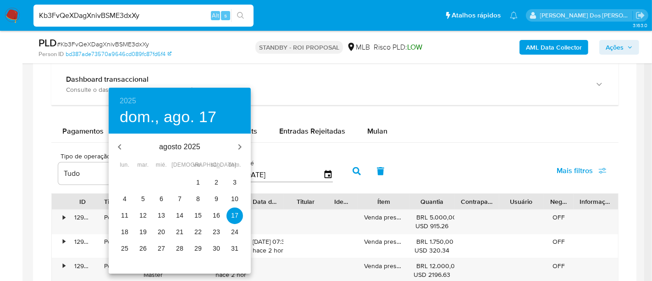
click at [197, 182] on p "1" at bounding box center [198, 181] width 4 height 9
type input "01/08/2025"
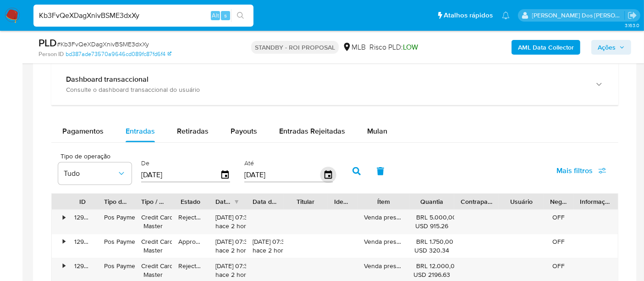
click at [320, 169] on icon "button" at bounding box center [328, 175] width 16 height 16
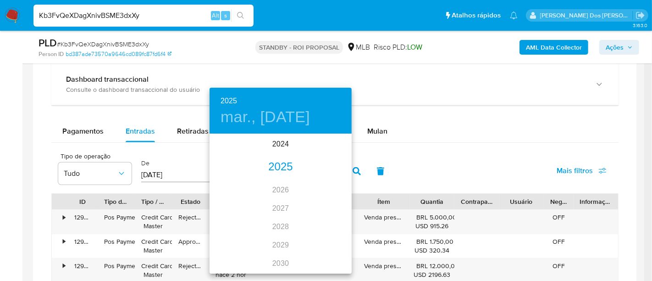
click at [280, 169] on div "2025" at bounding box center [281, 167] width 142 height 18
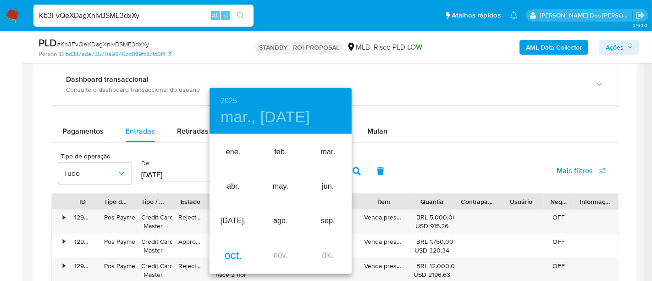
click at [234, 253] on div "oct." at bounding box center [233, 255] width 47 height 34
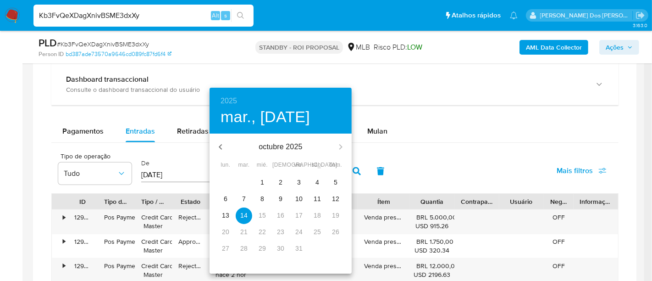
click at [263, 197] on p "8" at bounding box center [262, 198] width 4 height 9
type input "08/10/2025"
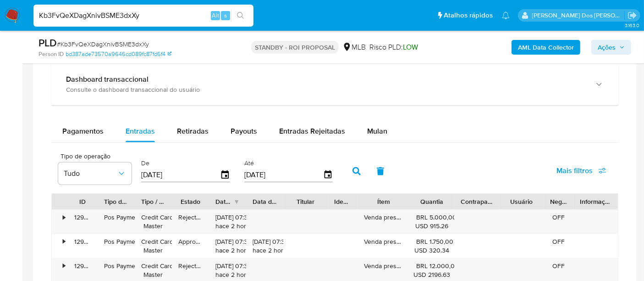
click at [557, 170] on button "Mais filtros" at bounding box center [582, 171] width 74 height 22
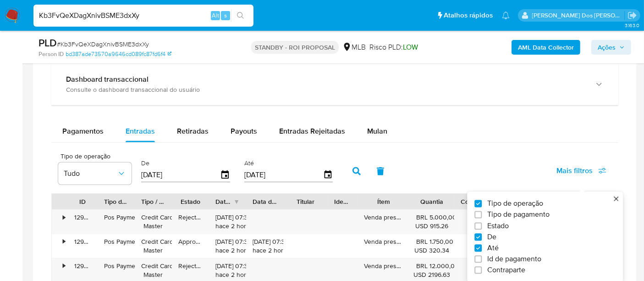
click at [497, 224] on span "Estado" at bounding box center [498, 225] width 22 height 9
click at [482, 224] on input "Estado" at bounding box center [477, 225] width 7 height 7
checkbox input "true"
type input "01/08/2025"
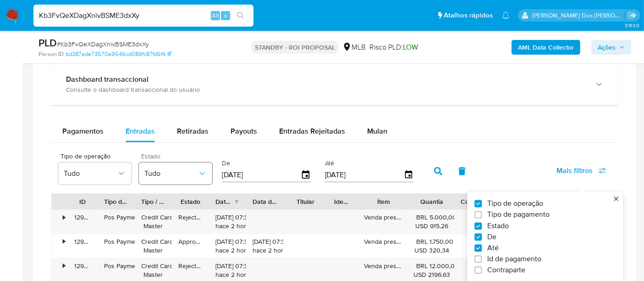
click at [211, 173] on button "Tudo" at bounding box center [175, 173] width 73 height 22
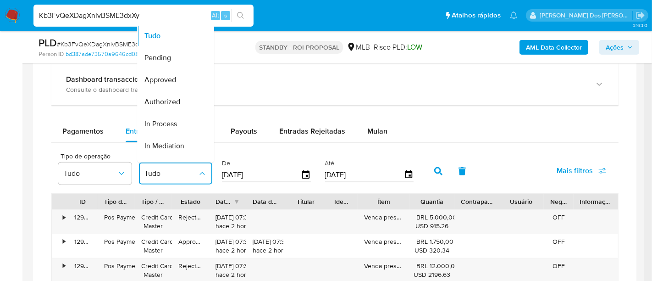
drag, startPoint x: 168, startPoint y: 80, endPoint x: 299, endPoint y: 108, distance: 134.0
click at [168, 80] on span "Approved" at bounding box center [160, 79] width 32 height 9
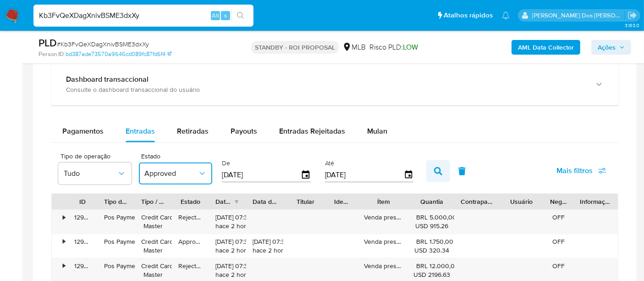
click at [437, 168] on icon "button" at bounding box center [438, 171] width 8 height 8
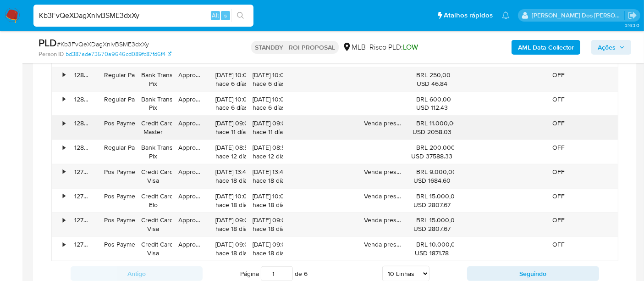
scroll to position [866, 0]
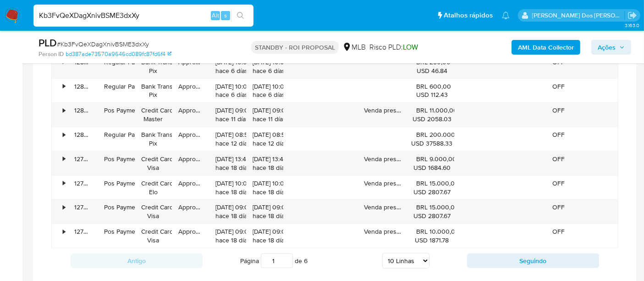
click at [416, 258] on select "5 Linhas 10 Linhas 20 Linhas 25 Linhas 50 Linhas 100 Linhas" at bounding box center [405, 261] width 47 height 16
select select "100"
click at [383, 253] on select "5 Linhas 10 Linhas 20 Linhas 25 Linhas 50 Linhas 100 Linhas" at bounding box center [405, 261] width 47 height 16
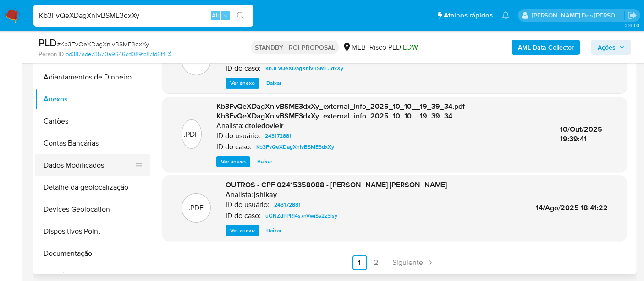
scroll to position [153, 0]
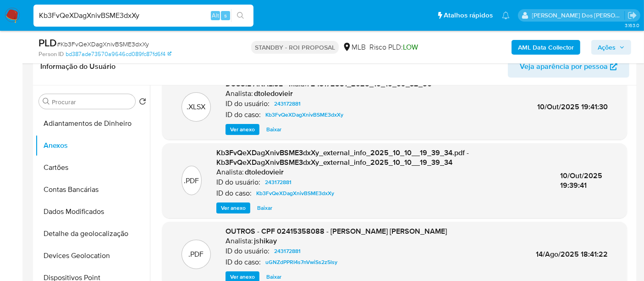
click at [239, 274] on span "Ver anexo" at bounding box center [242, 276] width 25 height 9
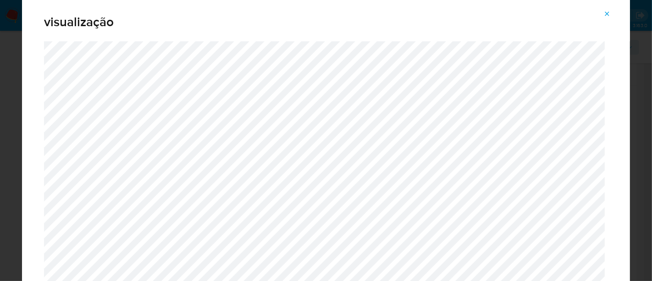
click at [607, 13] on icon "Attachment preview" at bounding box center [607, 13] width 4 height 4
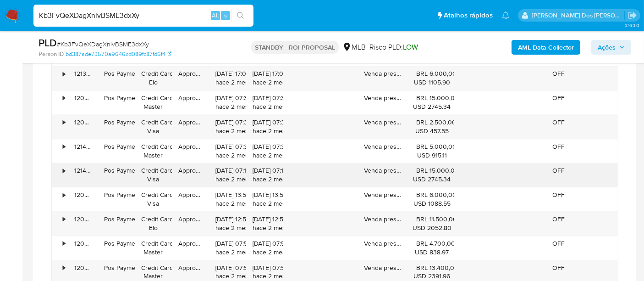
scroll to position [2037, 0]
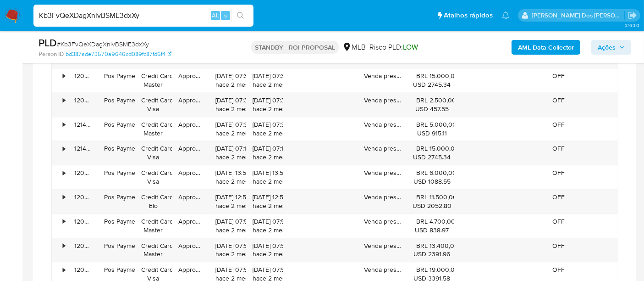
click at [107, 14] on input "Kb3FvQeXDagXnivBSME3dxXy" at bounding box center [143, 16] width 220 height 12
paste input "Bx1q8Xb0dt5a0EL6jzdvtpCH"
type input "Bx1q8Xb0dt5a0EL6jzdvtpCH"
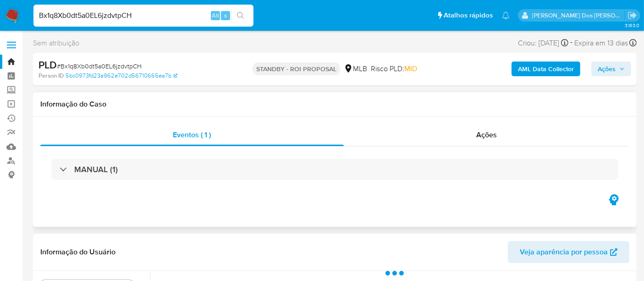
select select "10"
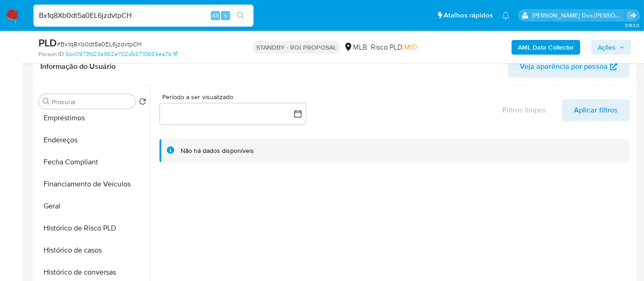
scroll to position [305, 0]
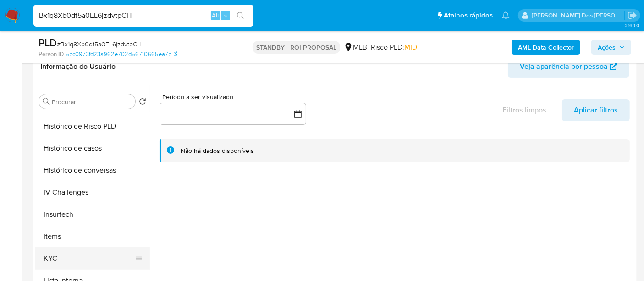
click at [50, 255] on button "KYC" at bounding box center [88, 258] width 107 height 22
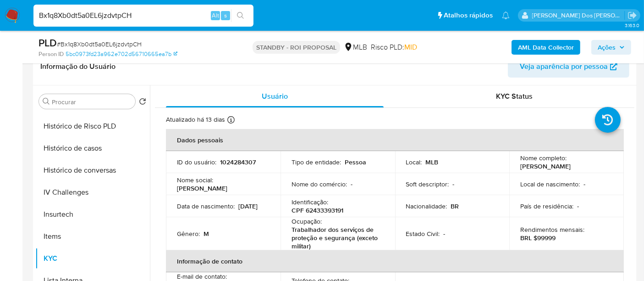
click at [151, 14] on input "Bx1q8Xb0dt5a0EL6jzdvtpCH" at bounding box center [143, 16] width 220 height 12
click at [88, 149] on button "Histórico de casos" at bounding box center [88, 148] width 107 height 22
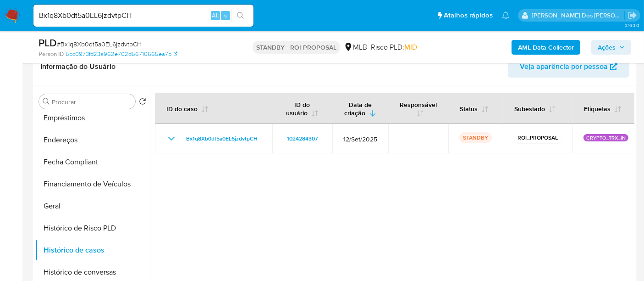
scroll to position [153, 0]
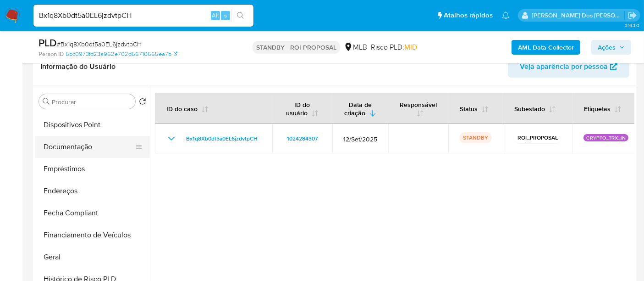
click at [72, 151] on button "Documentação" at bounding box center [88, 147] width 107 height 22
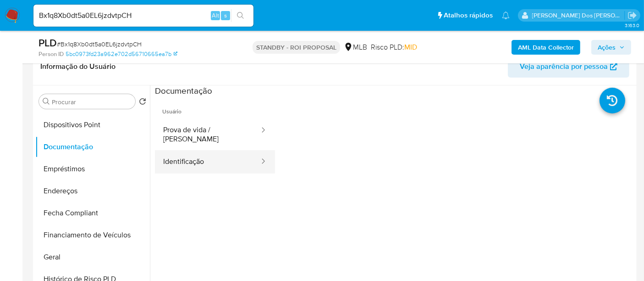
click at [181, 150] on button "Identificação" at bounding box center [207, 161] width 105 height 23
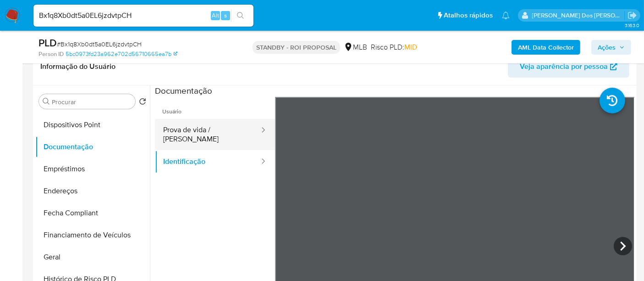
click at [180, 129] on button "Prova de vida / Selfie" at bounding box center [207, 134] width 105 height 31
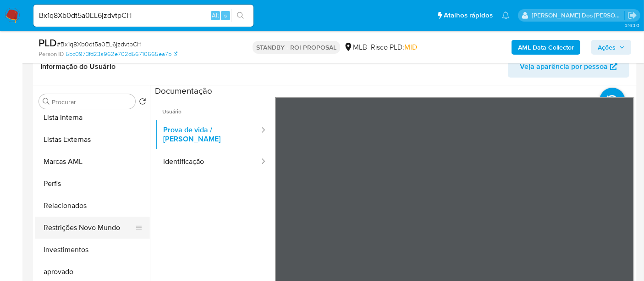
scroll to position [497, 0]
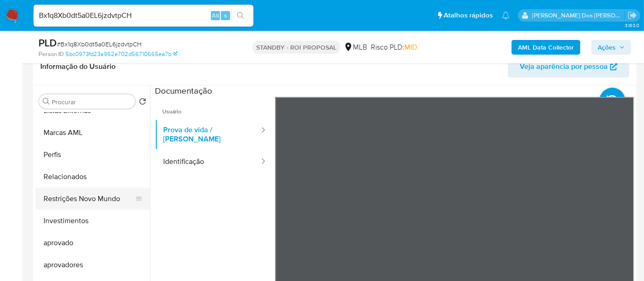
click at [95, 199] on button "Restrições Novo Mundo" at bounding box center [88, 199] width 107 height 22
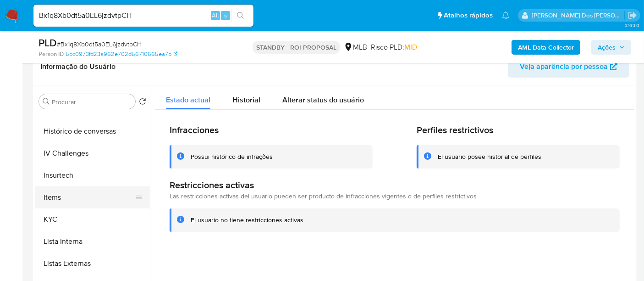
scroll to position [293, 0]
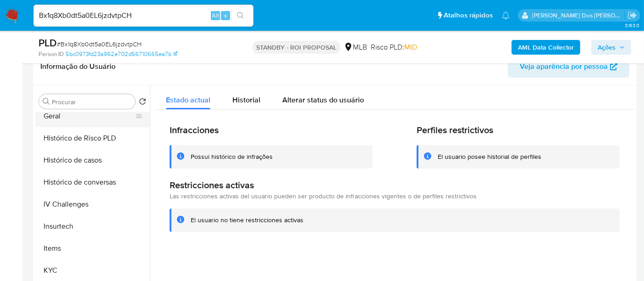
click at [55, 113] on button "Geral" at bounding box center [88, 116] width 107 height 22
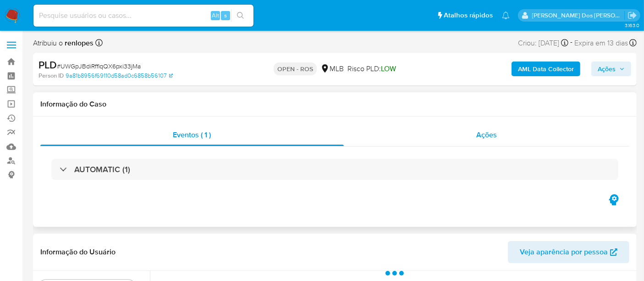
select select "10"
click at [479, 136] on span "Ações" at bounding box center [486, 134] width 21 height 11
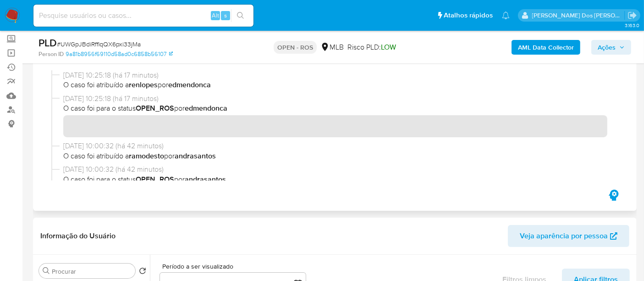
scroll to position [102, 0]
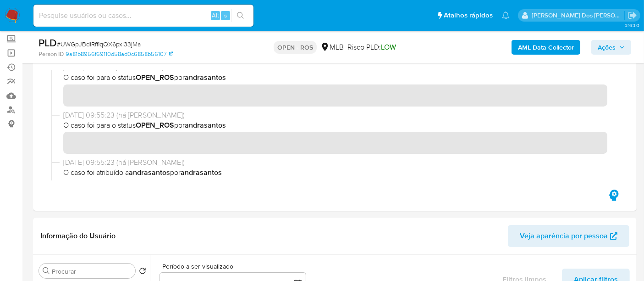
click at [608, 40] on span "Ações" at bounding box center [607, 47] width 18 height 15
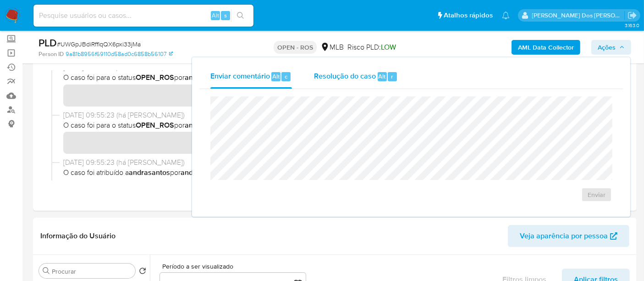
click at [345, 74] on span "Resolução do caso" at bounding box center [345, 76] width 62 height 11
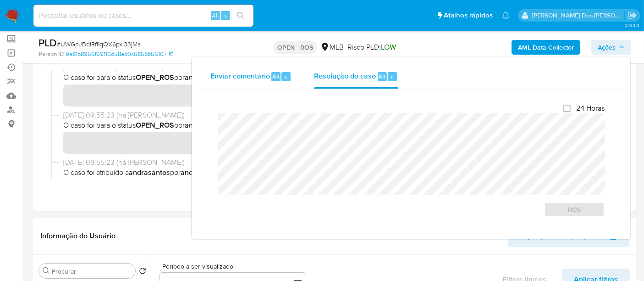
click at [242, 76] on span "Enviar comentário" at bounding box center [240, 76] width 60 height 11
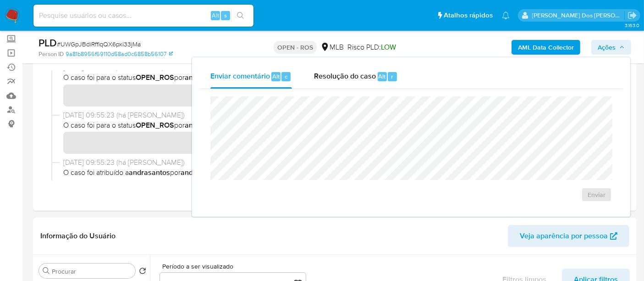
click at [159, 40] on div "PLD # UWGpJBdiRfflqQX6pxi33jMa" at bounding box center [136, 43] width 194 height 14
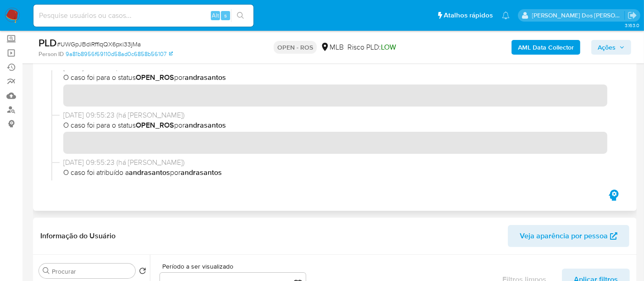
scroll to position [0, 0]
